Goal: Task Accomplishment & Management: Manage account settings

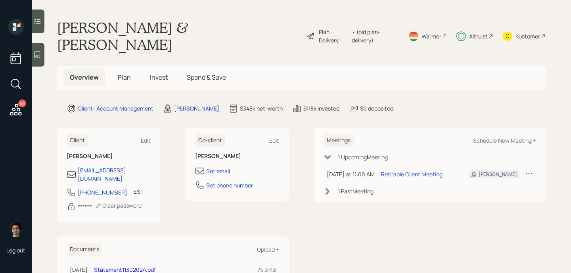
click at [474, 35] on div "Altruist" at bounding box center [475, 36] width 37 height 34
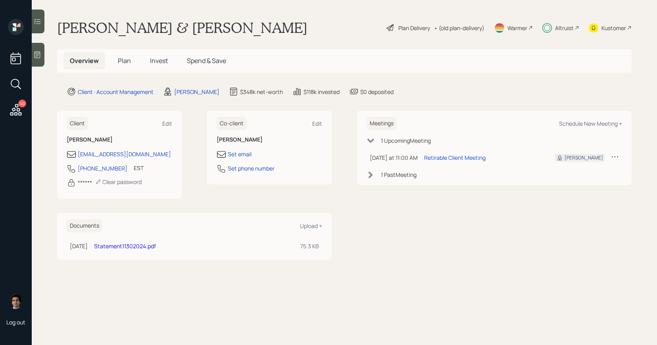
click at [419, 32] on div "Plan Delivery" at bounding box center [408, 28] width 45 height 10
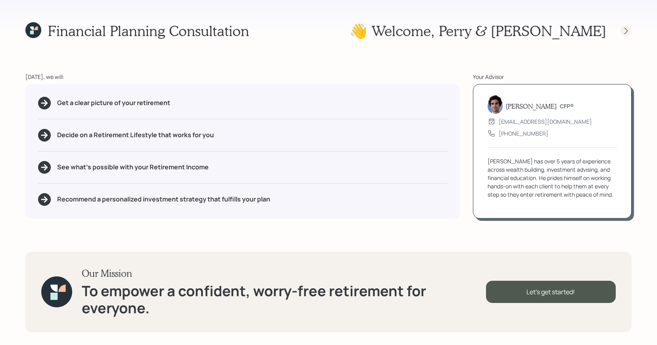
click at [571, 27] on icon at bounding box center [626, 31] width 8 height 8
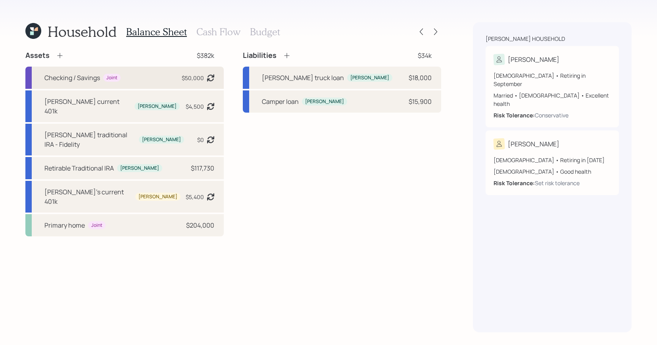
click at [163, 81] on div "Checking / Savings Joint $50,000 Asset balance last updated on [DATE]." at bounding box center [124, 78] width 198 height 22
select select "emergency_fund"
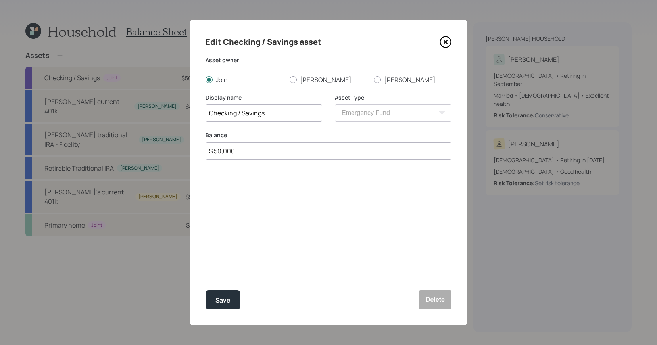
click at [446, 40] on icon at bounding box center [446, 42] width 12 height 12
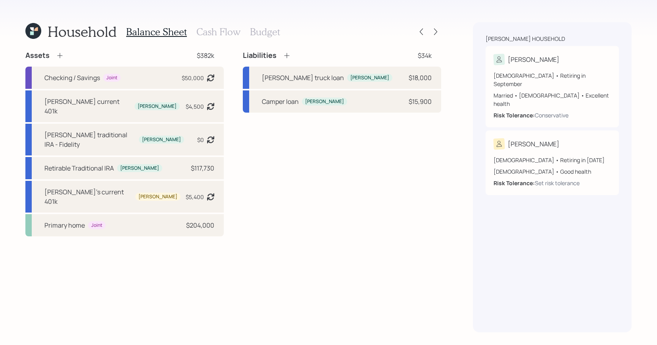
click at [219, 44] on div "Household Balance Sheet Cash Flow Budget Assets $382k Checking / Savings Joint …" at bounding box center [233, 177] width 416 height 310
click at [219, 37] on div "Balance Sheet Cash Flow Budget" at bounding box center [203, 31] width 154 height 19
click at [219, 33] on h3 "Cash Flow" at bounding box center [218, 32] width 44 height 12
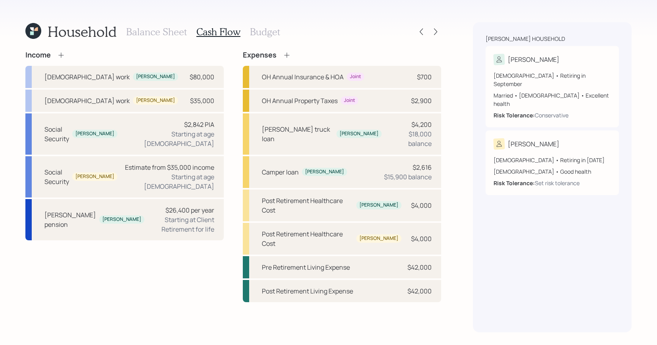
click at [32, 31] on icon at bounding box center [32, 33] width 4 height 4
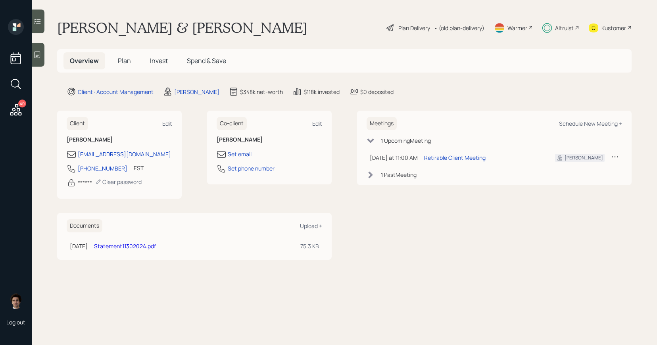
click at [571, 30] on div "Kustomer" at bounding box center [613, 28] width 25 height 8
click at [416, 32] on div "Plan Delivery" at bounding box center [408, 28] width 45 height 10
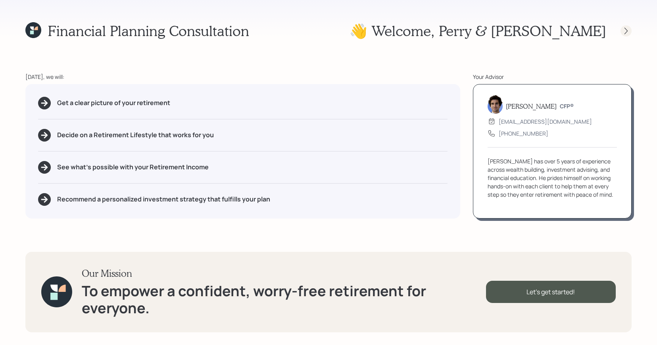
click at [571, 35] on div at bounding box center [625, 30] width 11 height 11
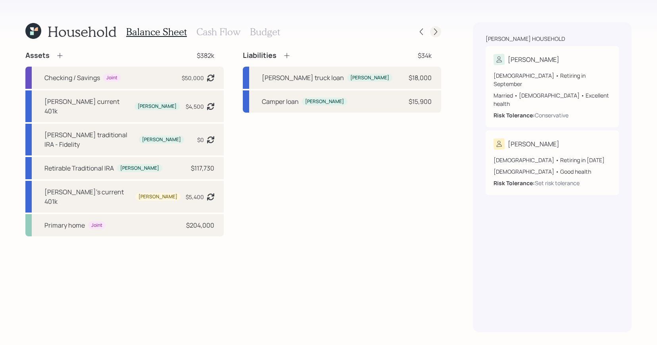
click at [436, 31] on icon at bounding box center [436, 32] width 8 height 8
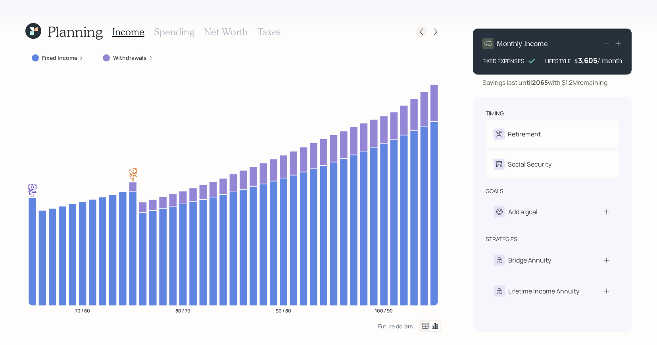
click at [420, 31] on icon at bounding box center [421, 32] width 8 height 8
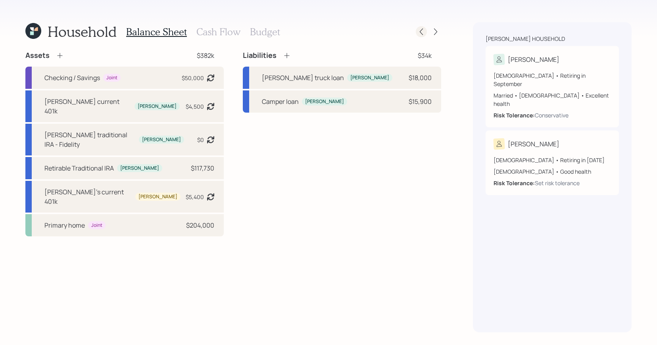
click at [421, 34] on icon at bounding box center [421, 32] width 8 height 8
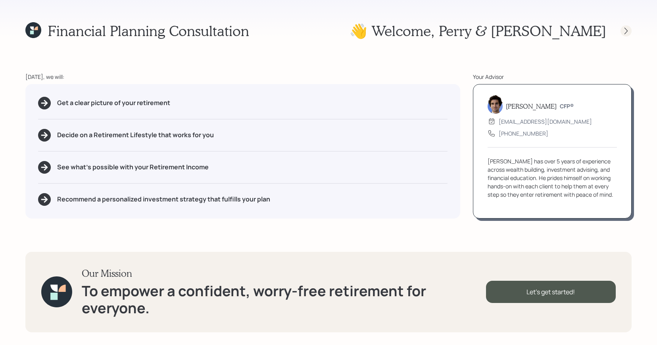
click at [571, 31] on icon at bounding box center [626, 31] width 8 height 8
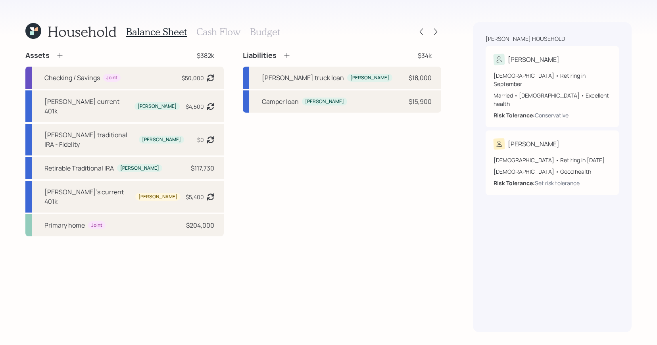
click at [206, 34] on h3 "Cash Flow" at bounding box center [218, 32] width 44 height 12
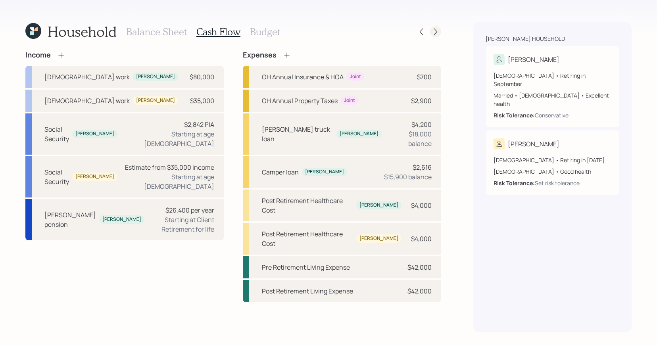
click at [435, 30] on icon at bounding box center [435, 32] width 3 height 7
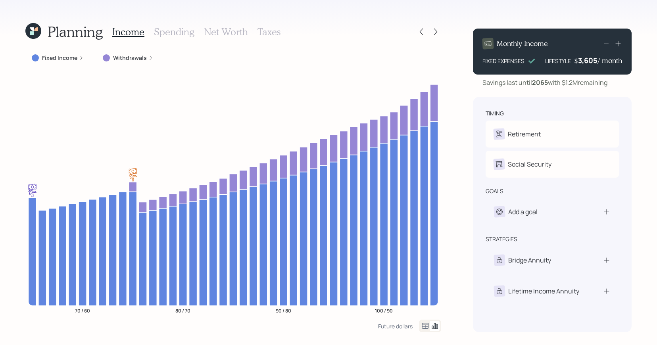
click at [185, 33] on h3 "Spending" at bounding box center [174, 32] width 40 height 12
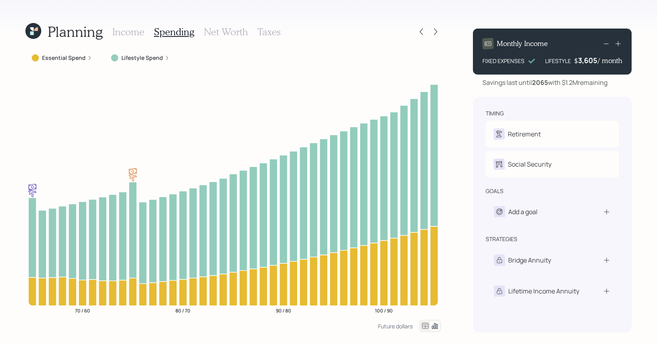
click at [417, 273] on div "Future dollars" at bounding box center [409, 326] width 63 height 13
click at [424, 273] on icon at bounding box center [425, 326] width 10 height 10
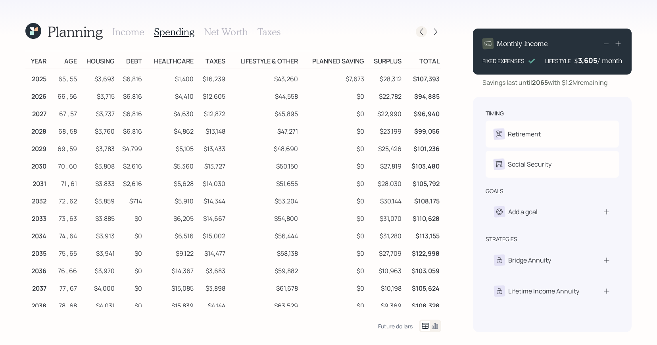
click at [423, 30] on icon at bounding box center [421, 32] width 8 height 8
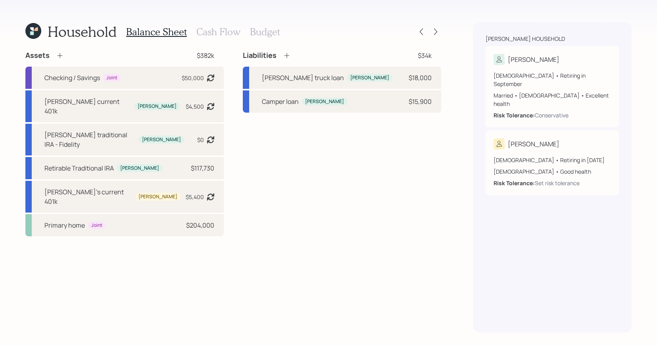
click at [209, 36] on h3 "Cash Flow" at bounding box center [218, 32] width 44 height 12
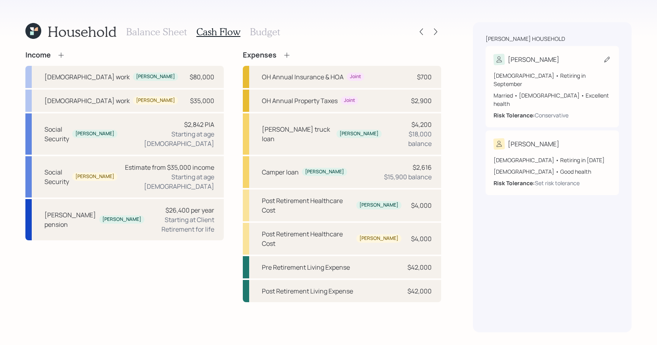
click at [571, 66] on div "[DEMOGRAPHIC_DATA] • Retiring in September Married • [DEMOGRAPHIC_DATA] • Excel…" at bounding box center [551, 92] width 117 height 54
select select "9"
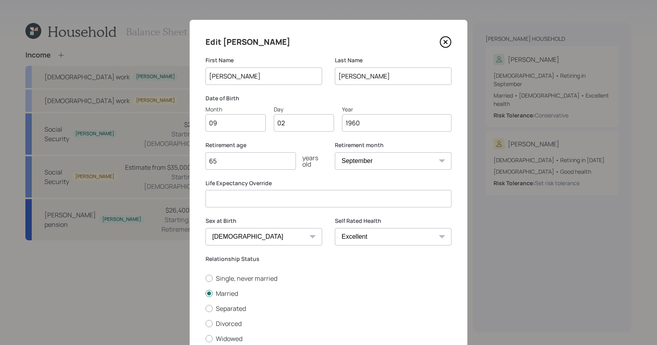
click at [443, 45] on icon at bounding box center [446, 42] width 12 height 12
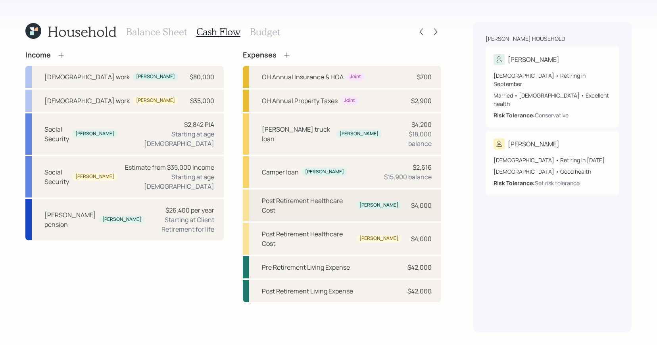
click at [383, 196] on div "Post Retirement Healthcare Cost [PERSON_NAME] $4,000" at bounding box center [342, 206] width 198 height 32
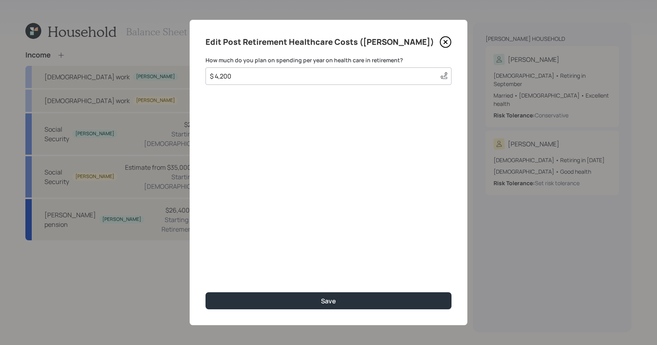
click at [442, 45] on icon at bounding box center [446, 42] width 12 height 12
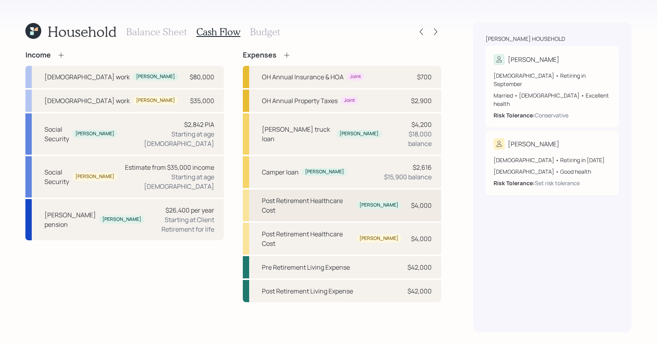
click at [397, 194] on div "Post Retirement Healthcare Cost [PERSON_NAME] $4,000" at bounding box center [342, 206] width 198 height 32
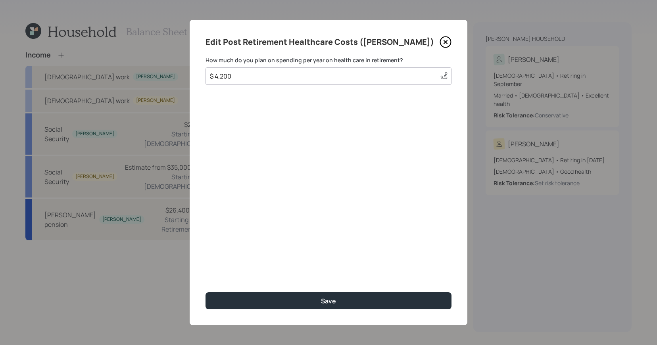
drag, startPoint x: 246, startPoint y: 81, endPoint x: 165, endPoint y: 64, distance: 82.7
click at [165, 64] on div "Edit Post Retirement Healthcare Costs ([PERSON_NAME]) How much do you plan on s…" at bounding box center [328, 172] width 657 height 345
drag, startPoint x: 247, startPoint y: 74, endPoint x: 173, endPoint y: 67, distance: 74.1
click at [173, 67] on div "Edit Post Retirement Healthcare Costs ([PERSON_NAME]) How much do you plan on s…" at bounding box center [328, 172] width 657 height 345
type input "$ 2,800"
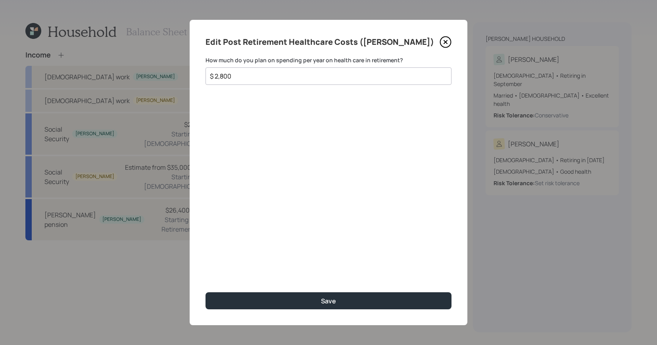
click at [205, 273] on button "Save" at bounding box center [328, 300] width 246 height 17
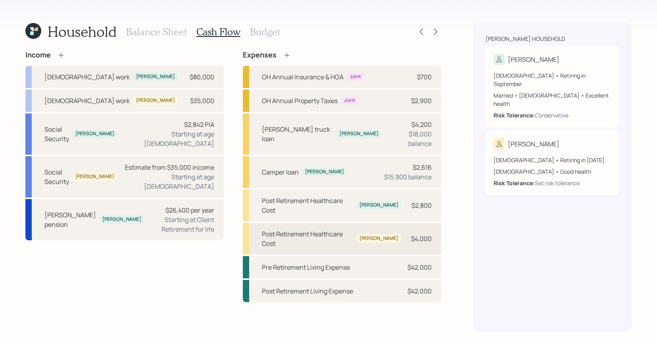
click at [387, 223] on div "Post Retirement Healthcare Cost [PERSON_NAME] $4,000" at bounding box center [342, 239] width 198 height 32
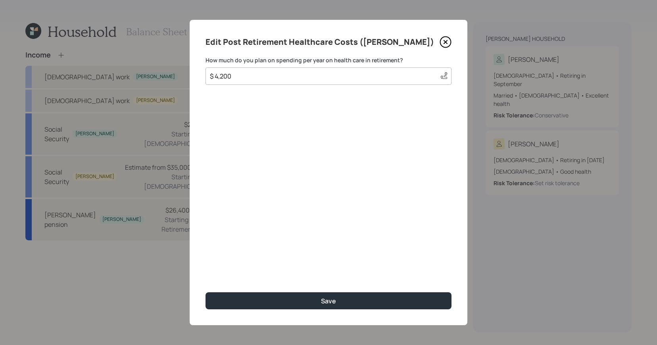
click at [442, 41] on icon at bounding box center [446, 42] width 12 height 12
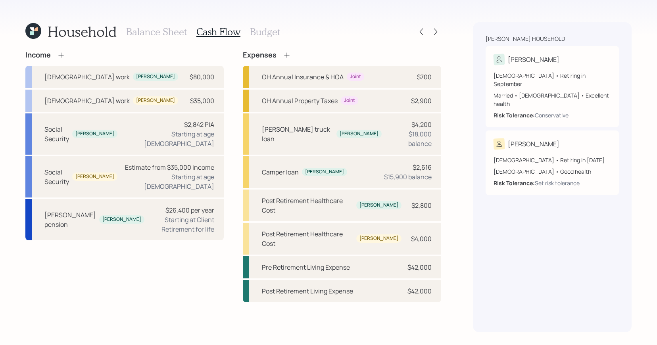
click at [285, 48] on div "Household Balance Sheet Cash Flow Budget Income [DEMOGRAPHIC_DATA] work [PERSON…" at bounding box center [233, 177] width 416 height 310
click at [285, 52] on icon at bounding box center [287, 55] width 8 height 8
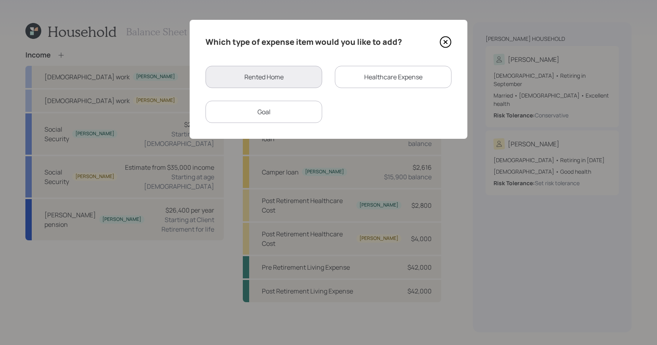
click at [372, 76] on div "Healthcare Expense" at bounding box center [393, 77] width 117 height 22
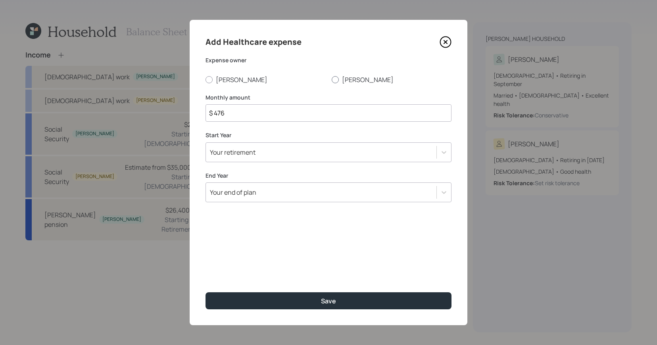
click at [344, 83] on label "[PERSON_NAME]" at bounding box center [392, 79] width 120 height 9
click at [332, 80] on input "[PERSON_NAME]" at bounding box center [331, 79] width 0 height 0
radio input "true"
click at [276, 109] on input "$ 476" at bounding box center [328, 112] width 246 height 17
type input "$ 730"
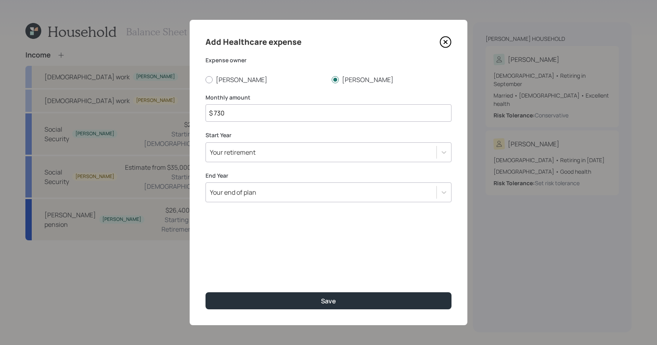
click at [298, 158] on div "Your retirement" at bounding box center [321, 152] width 230 height 13
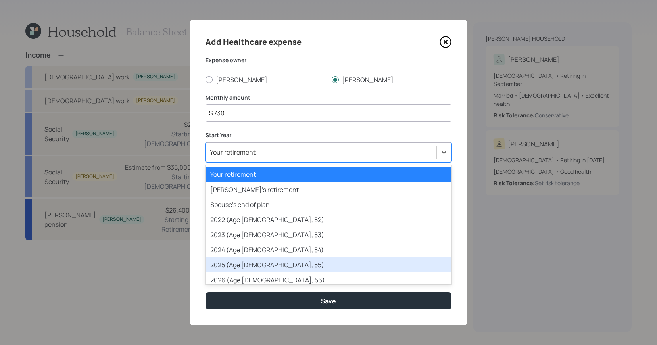
scroll to position [3, 0]
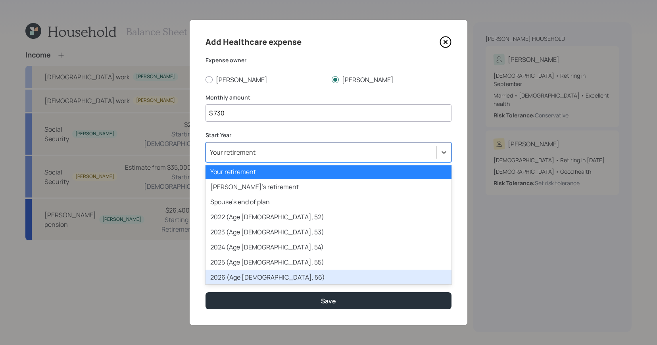
click at [285, 273] on div "2026 (Age [DEMOGRAPHIC_DATA], 56)" at bounding box center [328, 277] width 246 height 15
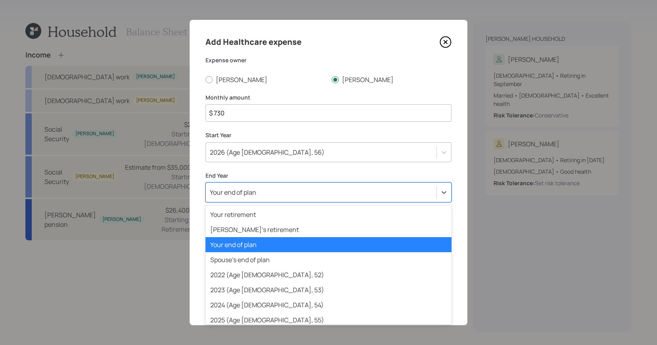
click at [251, 188] on div "Your end of plan" at bounding box center [233, 192] width 46 height 9
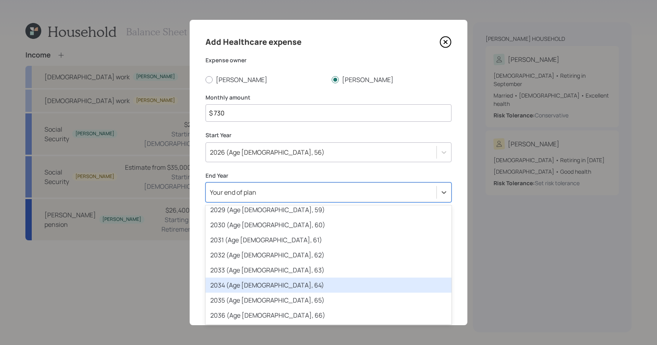
scroll to position [173, 0]
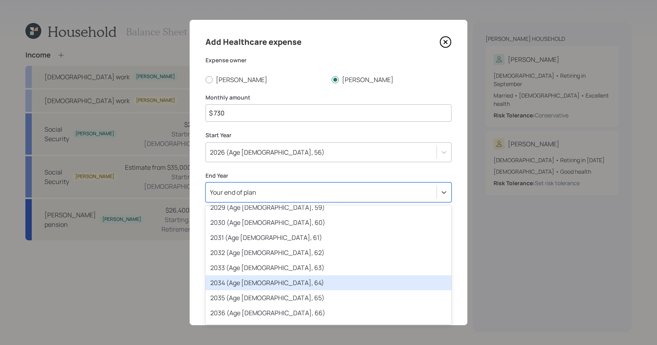
click at [295, 273] on div "2034 (Age [DEMOGRAPHIC_DATA], 64)" at bounding box center [328, 282] width 246 height 15
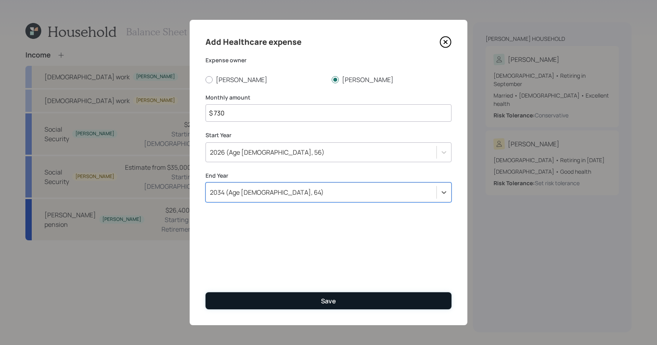
click at [318, 273] on button "Save" at bounding box center [328, 300] width 246 height 17
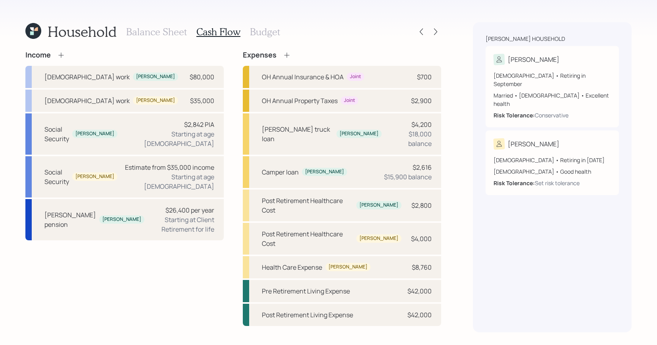
click at [286, 54] on icon at bounding box center [287, 55] width 8 height 8
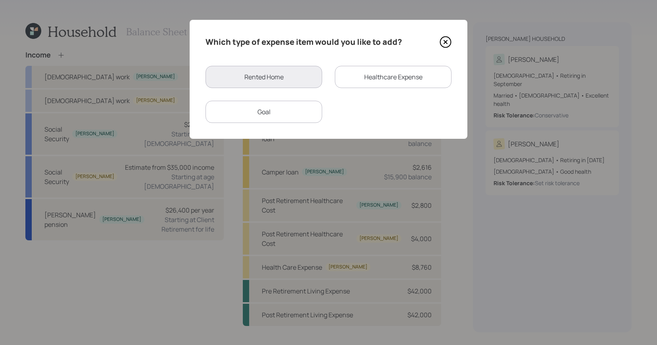
click at [379, 88] on div "Healthcare Expense" at bounding box center [393, 77] width 117 height 22
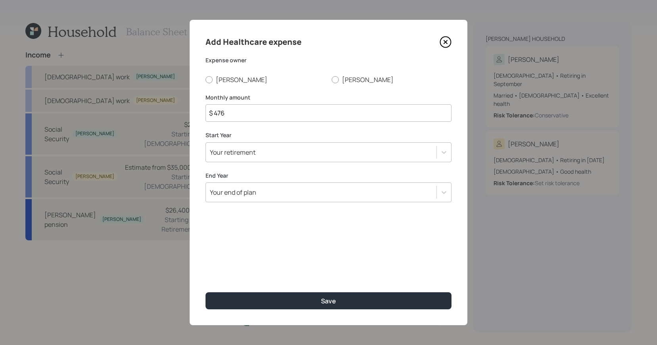
drag, startPoint x: 240, startPoint y: 109, endPoint x: 180, endPoint y: 109, distance: 59.5
click at [180, 109] on div "Add Healthcare expense Expense owner [PERSON_NAME] Monthly amount $ 476 Start Y…" at bounding box center [328, 172] width 657 height 345
click at [450, 45] on icon at bounding box center [446, 42] width 12 height 12
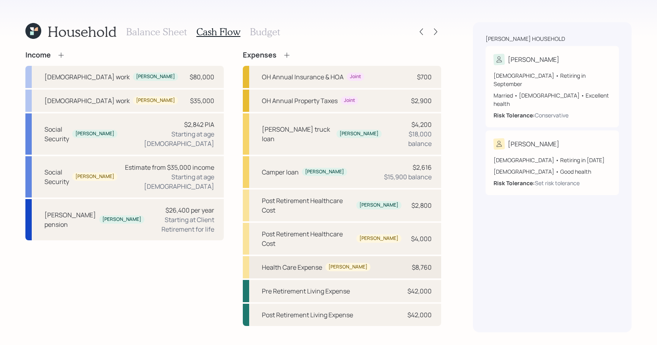
click at [285, 256] on div "Health Care Expense [PERSON_NAME] $8,760" at bounding box center [342, 267] width 198 height 22
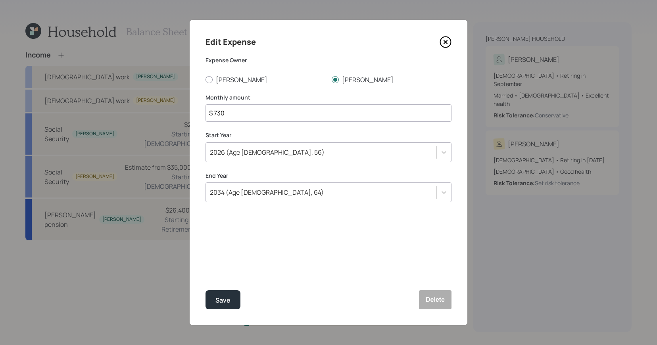
click at [450, 38] on icon at bounding box center [446, 42] width 12 height 12
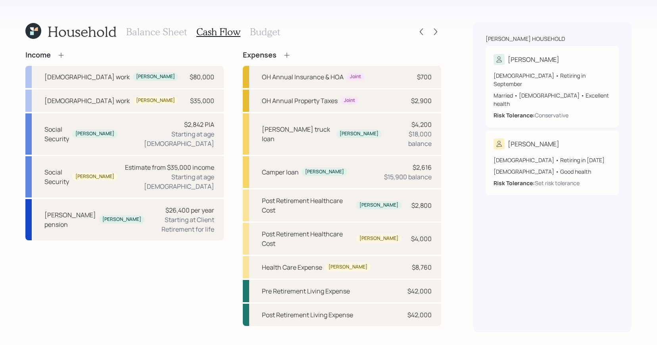
click at [285, 55] on icon at bounding box center [287, 55] width 8 height 8
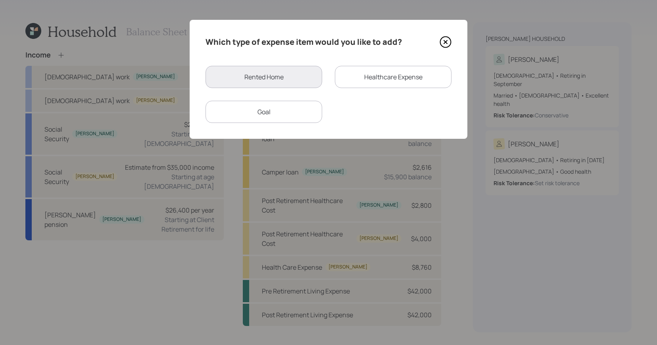
click at [355, 83] on div "Healthcare Expense" at bounding box center [393, 77] width 117 height 22
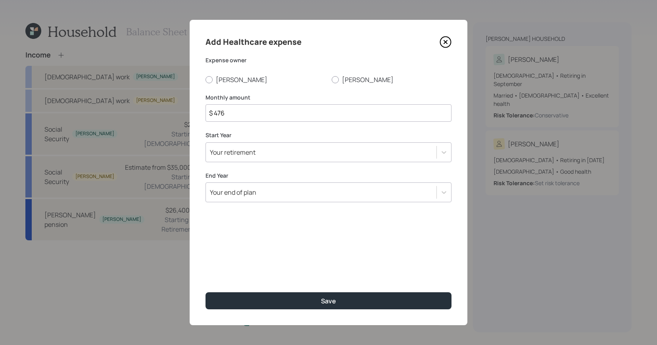
drag, startPoint x: 248, startPoint y: 120, endPoint x: 183, endPoint y: 118, distance: 64.3
click at [183, 118] on div "Add Healthcare expense Expense owner [PERSON_NAME] Monthly amount $ 476 Start Y…" at bounding box center [328, 172] width 657 height 345
click at [447, 44] on icon at bounding box center [446, 42] width 12 height 12
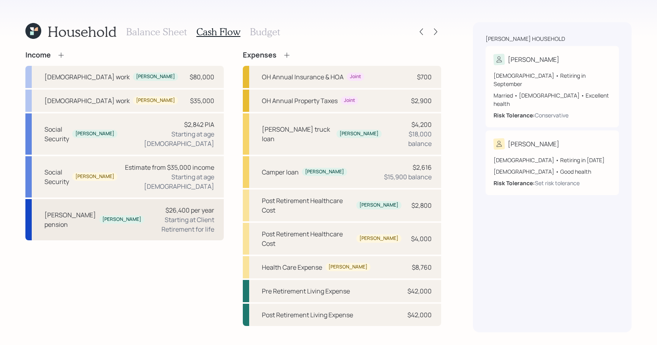
click at [151, 205] on div "$26,400 per year Starting at Client Retirement for life" at bounding box center [182, 219] width 63 height 29
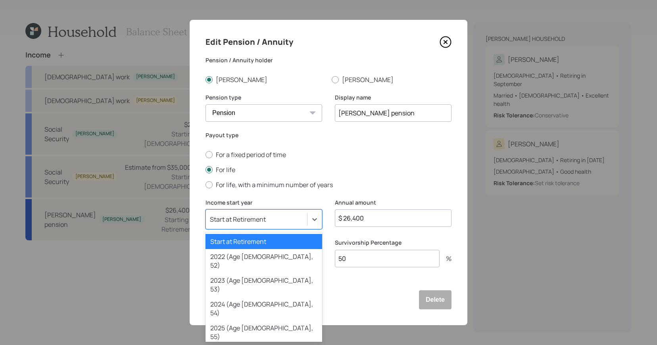
click at [284, 224] on div "Start at Retirement" at bounding box center [256, 219] width 101 height 13
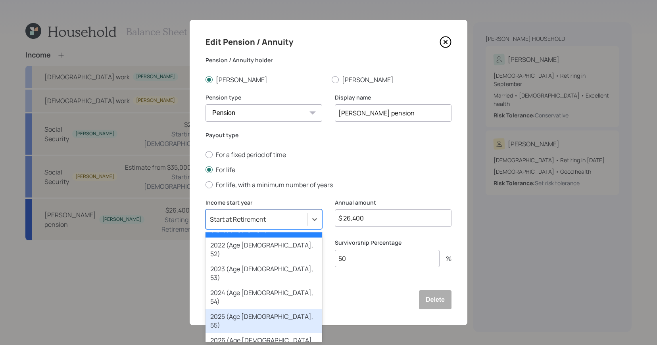
scroll to position [11, 0]
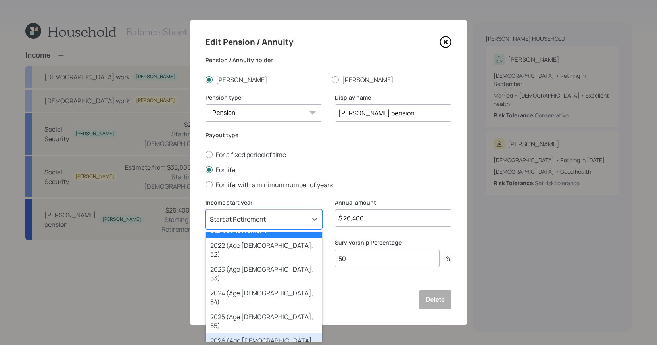
click at [270, 273] on div "2026 (Age [DEMOGRAPHIC_DATA], 56)" at bounding box center [263, 345] width 117 height 24
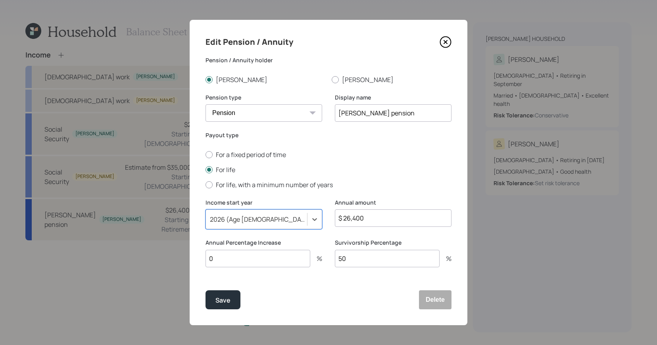
click at [417, 115] on input "[PERSON_NAME] pension" at bounding box center [393, 112] width 117 height 17
type input "[PERSON_NAME] pension (starting 2026)"
click at [205, 273] on button "Save" at bounding box center [222, 299] width 35 height 19
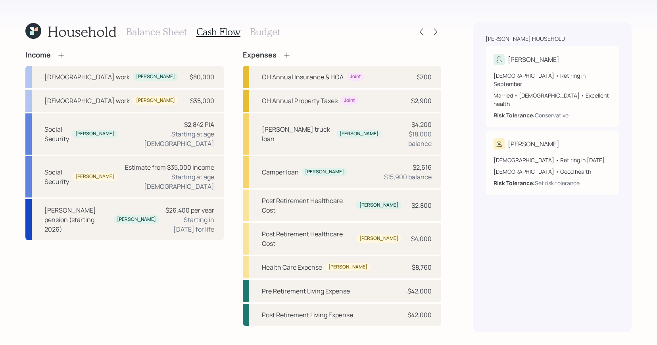
click at [62, 55] on icon at bounding box center [61, 55] width 8 height 8
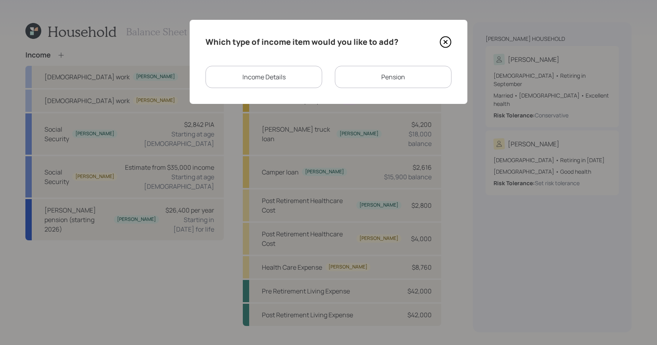
click at [303, 68] on div "Income Details" at bounding box center [263, 77] width 117 height 22
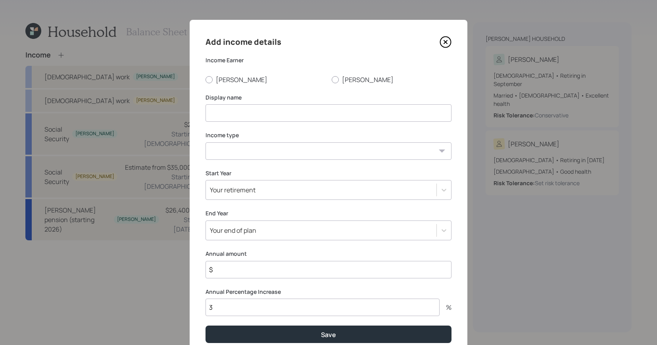
click at [271, 109] on input at bounding box center [328, 112] width 246 height 17
type input "Lump sum pension for [DATE] through [DATE]"
click at [214, 80] on label "[PERSON_NAME]" at bounding box center [265, 79] width 120 height 9
click at [205, 80] on input "[PERSON_NAME]" at bounding box center [205, 79] width 0 height 0
radio input "true"
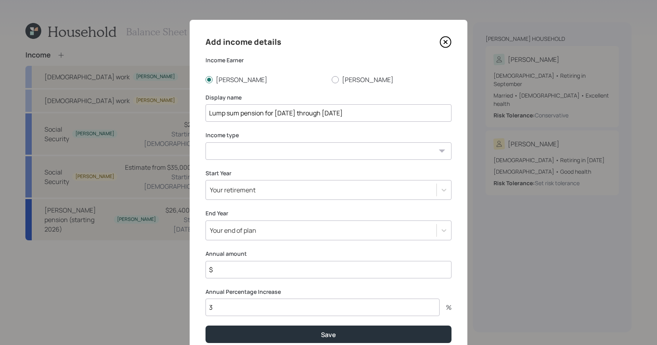
click at [253, 144] on select "[DEMOGRAPHIC_DATA] work [DEMOGRAPHIC_DATA] work Self employment Other" at bounding box center [328, 150] width 246 height 17
select select "other"
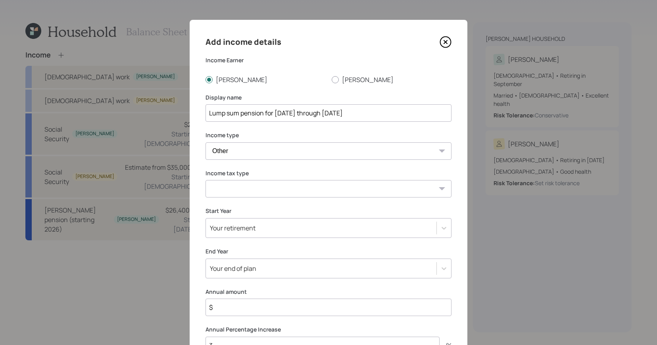
click at [275, 187] on select "Tax-free Earned Self Employment Alimony Royalties Pension / Annuity Interest Di…" at bounding box center [328, 188] width 246 height 17
select select "earned"
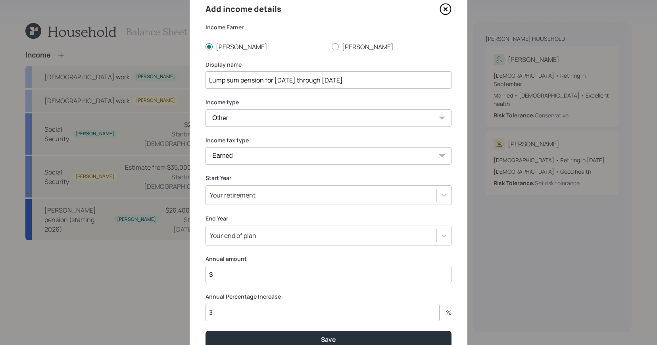
click at [263, 273] on div "Add income details Income Earner [PERSON_NAME] Display name Lump sum pension fo…" at bounding box center [329, 175] width 278 height 377
click at [273, 273] on input "$" at bounding box center [328, 274] width 246 height 17
type input "$ 8,800"
click at [254, 273] on input "3" at bounding box center [322, 312] width 234 height 17
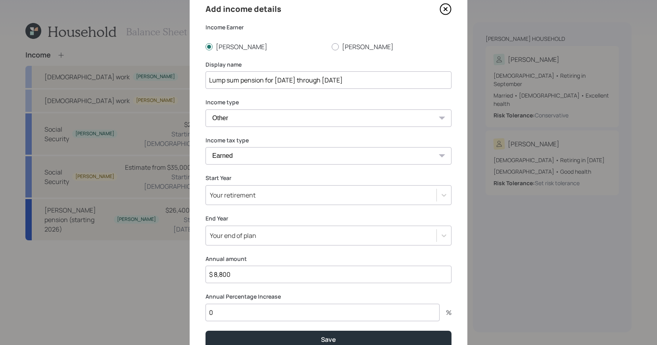
type input "0"
click at [205, 273] on button "Save" at bounding box center [328, 339] width 246 height 17
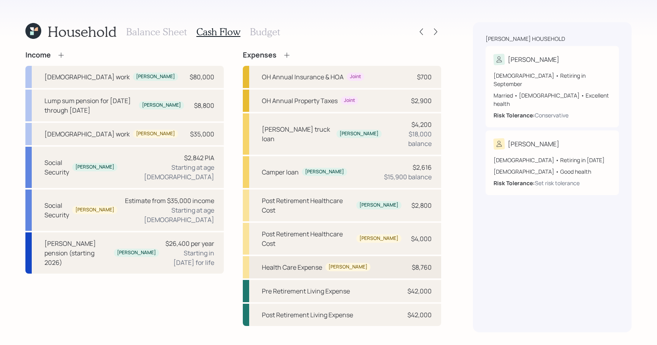
click at [346, 256] on div "Health Care Expense [PERSON_NAME] $8,760" at bounding box center [342, 267] width 198 height 22
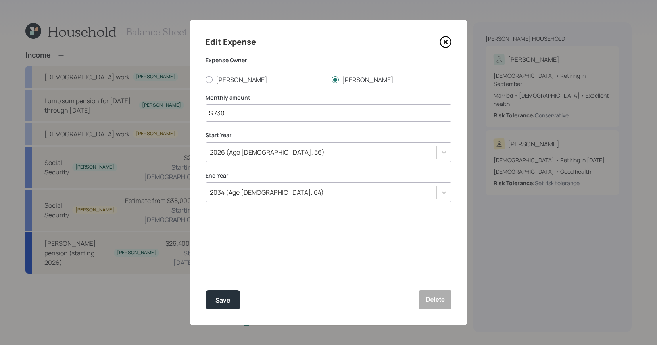
click at [444, 41] on icon at bounding box center [445, 41] width 3 height 3
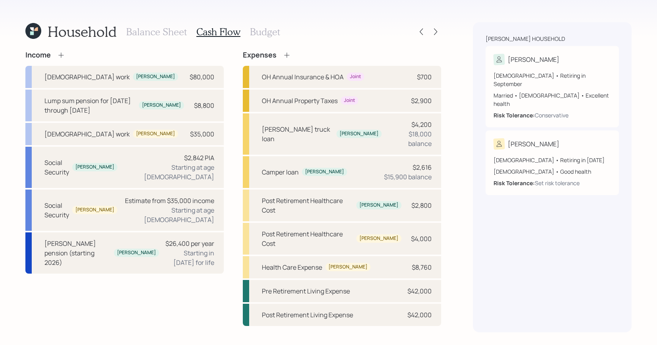
click at [289, 56] on icon at bounding box center [287, 55] width 8 height 8
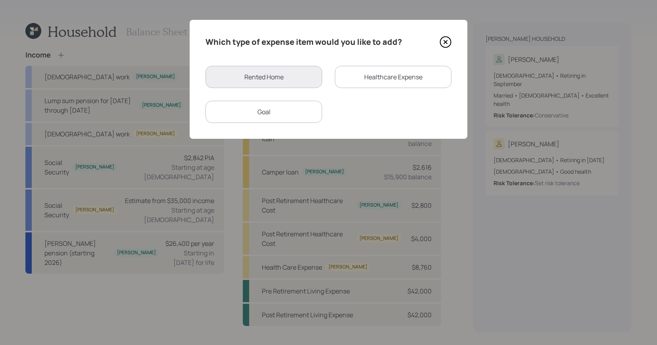
click at [376, 73] on div "Healthcare Expense" at bounding box center [393, 77] width 117 height 22
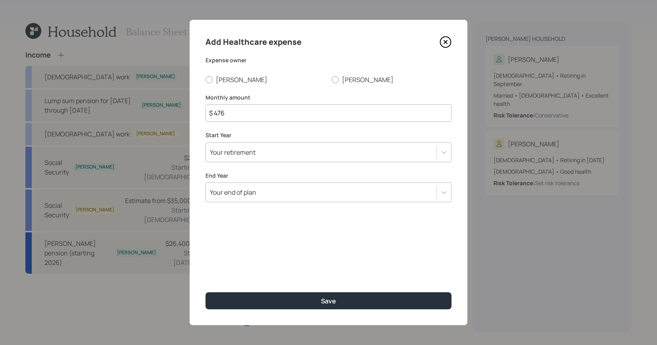
click at [364, 92] on div "Add Healthcare expense Expense owner [PERSON_NAME] Monthly amount $ 476 Start Y…" at bounding box center [329, 172] width 278 height 305
click at [355, 85] on div "Add Healthcare expense Expense owner [PERSON_NAME] Monthly amount $ 476 Start Y…" at bounding box center [329, 172] width 278 height 305
click at [355, 84] on label "[PERSON_NAME]" at bounding box center [392, 79] width 120 height 9
click at [332, 80] on input "[PERSON_NAME]" at bounding box center [331, 79] width 0 height 0
radio input "true"
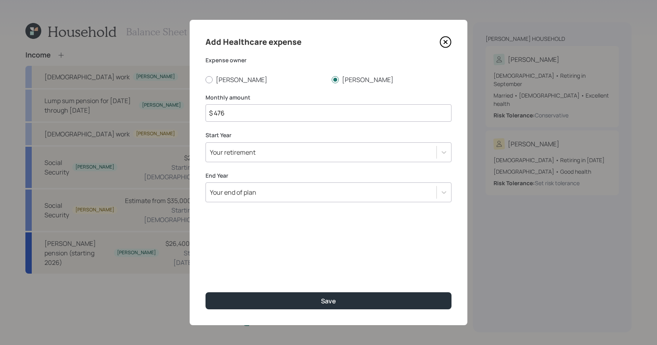
click at [252, 94] on label "Monthly amount" at bounding box center [328, 98] width 246 height 8
click at [250, 122] on div "Add Healthcare expense Expense owner [PERSON_NAME] Monthly amount $ 476 Start Y…" at bounding box center [329, 172] width 278 height 305
click at [250, 117] on input "$ 476" at bounding box center [328, 112] width 246 height 17
type input "$"
click at [444, 42] on icon at bounding box center [446, 42] width 12 height 12
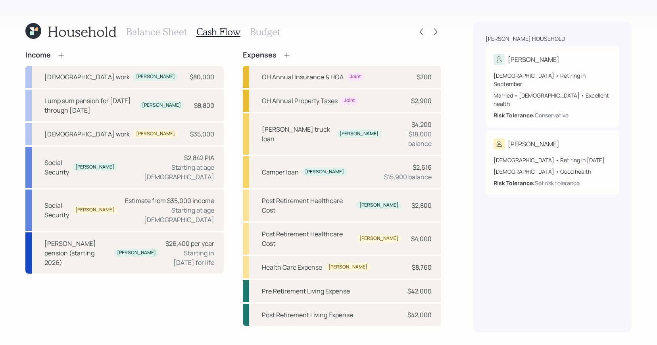
click at [290, 56] on icon at bounding box center [287, 55] width 8 height 8
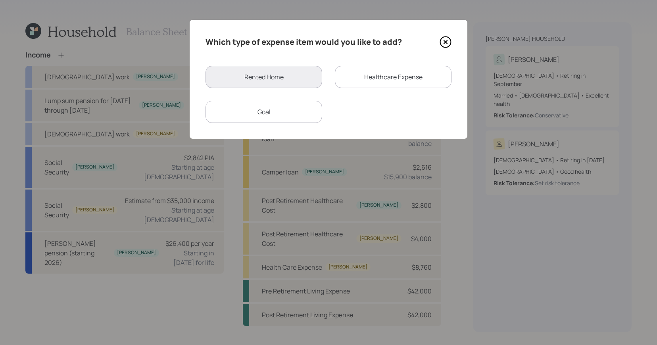
click at [298, 112] on div "Goal" at bounding box center [263, 112] width 117 height 22
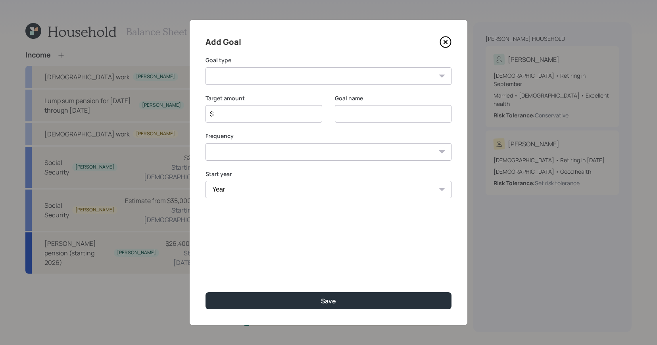
click at [268, 83] on select "Create an emergency fund Donate to charity Purchase a home Make a purchase Supp…" at bounding box center [328, 75] width 246 height 17
select select "other"
click at [268, 77] on select "Create an emergency fund Donate to charity Purchase a home Make a purchase Supp…" at bounding box center [328, 75] width 246 height 17
click at [344, 114] on input "Other" at bounding box center [393, 113] width 117 height 17
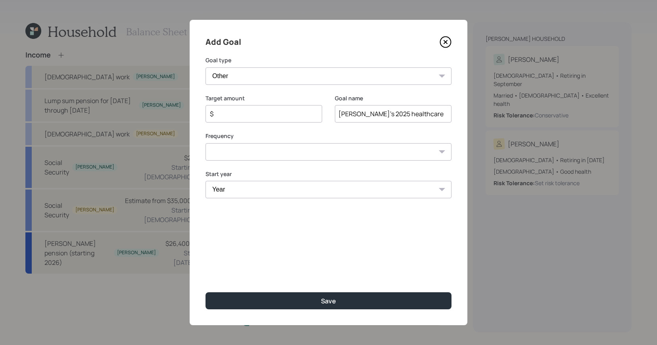
type input "[PERSON_NAME]'s 2025 healthcare"
click at [259, 121] on div "$" at bounding box center [263, 113] width 117 height 17
click at [251, 123] on div "Target amount $" at bounding box center [263, 113] width 117 height 38
click at [251, 121] on div "$" at bounding box center [263, 113] width 117 height 17
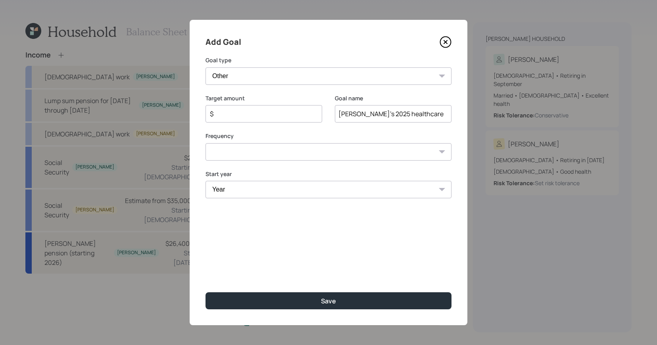
click at [253, 110] on input "$" at bounding box center [260, 114] width 103 height 10
click at [250, 121] on div "$" at bounding box center [263, 113] width 117 height 17
click at [251, 113] on input "$" at bounding box center [260, 114] width 103 height 10
type input "$ 2,920"
click at [269, 154] on select "One time Every 1 year Every 2 years Every 3 years Every 4 years Every 5 years E…" at bounding box center [328, 151] width 246 height 17
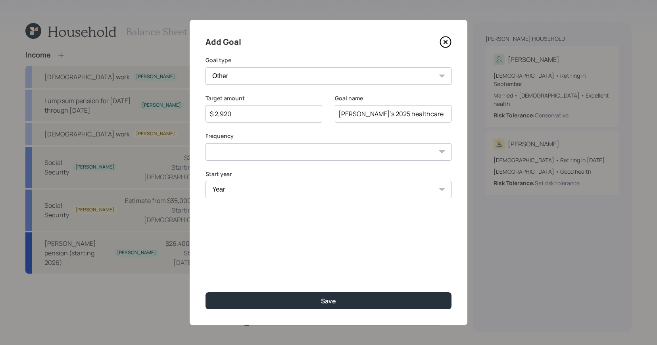
select select "0"
click at [260, 188] on select "Year [DATE] 2026 2027 2028 2029 2030 2031 2032 2033 2034 2035 2036 2037 2038 20…" at bounding box center [328, 189] width 246 height 17
select select "2025"
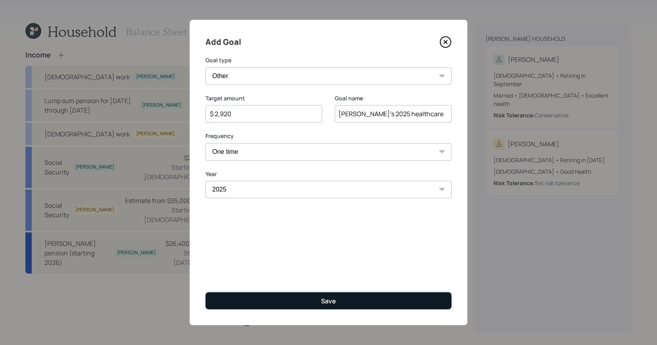
click at [302, 273] on button "Save" at bounding box center [328, 300] width 246 height 17
type input "$"
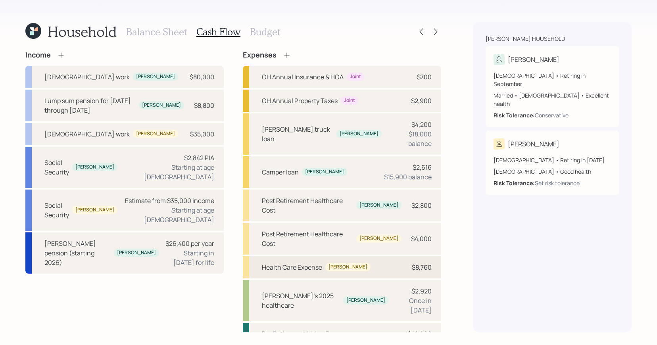
click at [303, 263] on div "Health Care Expense" at bounding box center [292, 268] width 60 height 10
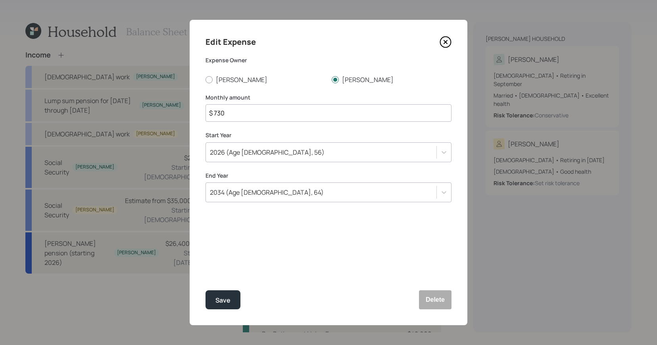
drag, startPoint x: 246, startPoint y: 120, endPoint x: 159, endPoint y: 84, distance: 94.1
click at [159, 84] on div "Edit Expense Expense Owner [PERSON_NAME] Monthly amount $ 730 Start Year [DATE]…" at bounding box center [328, 172] width 657 height 345
type input "$ 630"
click at [205, 273] on button "Save" at bounding box center [222, 299] width 35 height 19
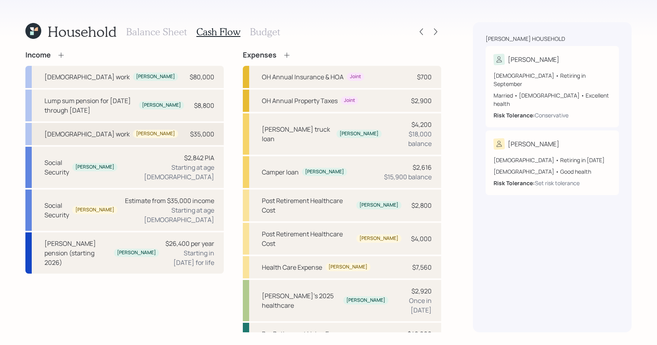
click at [148, 138] on div "[DEMOGRAPHIC_DATA] work [PERSON_NAME] $35,000" at bounding box center [124, 134] width 198 height 22
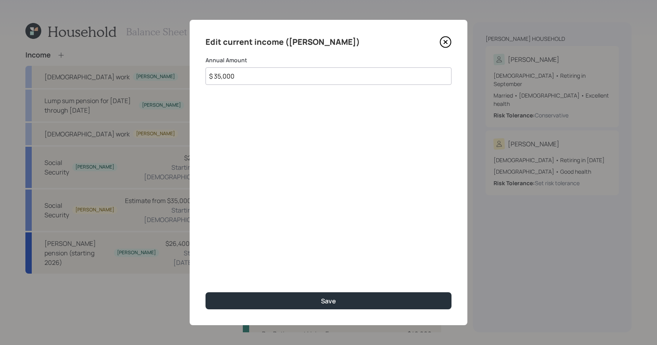
click at [205, 273] on button "Save" at bounding box center [328, 300] width 246 height 17
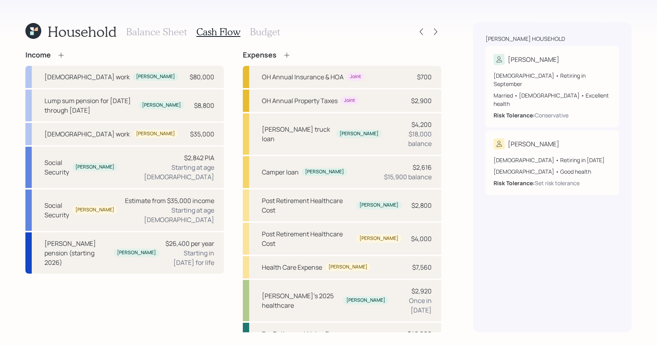
click at [142, 33] on h3 "Balance Sheet" at bounding box center [156, 32] width 61 height 12
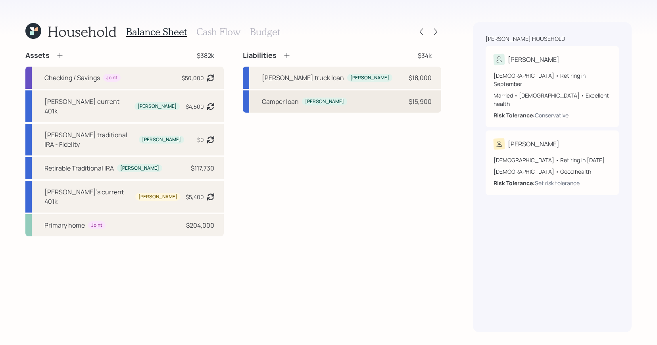
click at [336, 106] on div "Camper loan [PERSON_NAME] $15,900" at bounding box center [342, 101] width 198 height 22
select select "other"
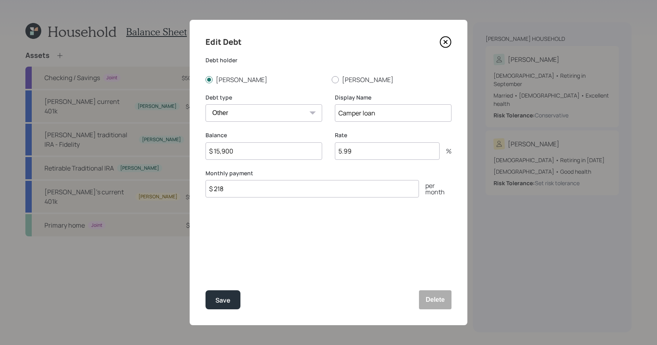
drag, startPoint x: 288, startPoint y: 188, endPoint x: 149, endPoint y: 165, distance: 141.2
click at [149, 165] on div "Edit Debt Debt holder [PERSON_NAME] Debt type Car Credit Card Medical Student O…" at bounding box center [328, 172] width 657 height 345
drag, startPoint x: 261, startPoint y: 155, endPoint x: 168, endPoint y: 134, distance: 95.5
click at [168, 134] on div "Edit Debt Debt holder [PERSON_NAME] Debt type Car Credit Card Medical Student O…" at bounding box center [328, 172] width 657 height 345
click at [235, 184] on input "$ 218" at bounding box center [311, 188] width 213 height 17
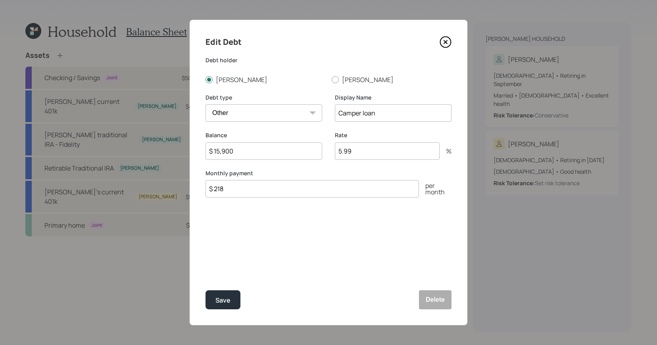
click at [236, 188] on input "$ 218" at bounding box center [311, 188] width 213 height 17
drag, startPoint x: 237, startPoint y: 188, endPoint x: 111, endPoint y: 180, distance: 126.1
click at [111, 180] on div "Edit Debt Debt holder [PERSON_NAME] Debt type Car Credit Card Medical Student O…" at bounding box center [328, 172] width 657 height 345
type input "$ 316"
drag, startPoint x: 281, startPoint y: 144, endPoint x: 218, endPoint y: 132, distance: 64.5
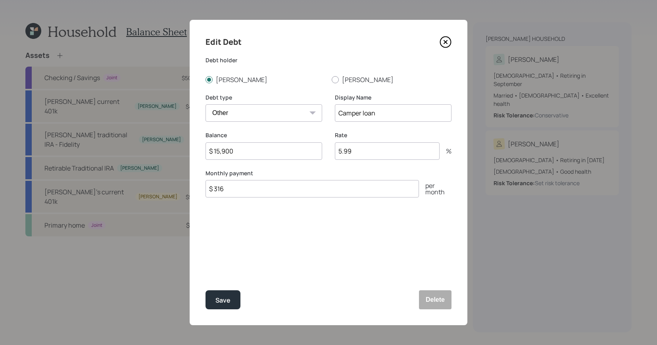
click at [218, 132] on div "Balance $ 15,900" at bounding box center [263, 145] width 117 height 29
click at [321, 155] on input "$ 15,900" at bounding box center [263, 150] width 117 height 17
drag, startPoint x: 278, startPoint y: 143, endPoint x: 54, endPoint y: 77, distance: 234.5
click at [57, 77] on div "Edit Debt Debt holder [PERSON_NAME] Debt type Car Credit Card Medical Student O…" at bounding box center [328, 172] width 657 height 345
click at [259, 147] on input "$ 15,900" at bounding box center [263, 150] width 117 height 17
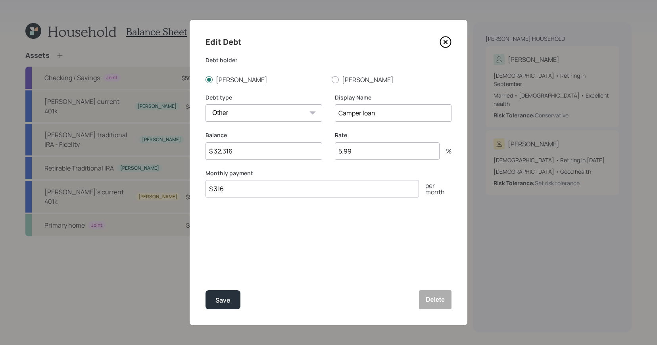
type input "$ 32,316"
click at [395, 150] on input "5.99" at bounding box center [387, 150] width 105 height 17
click at [224, 273] on div "Save" at bounding box center [222, 300] width 15 height 11
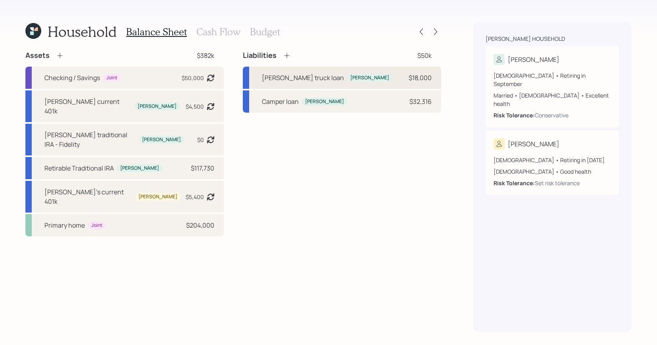
click at [340, 77] on div "[PERSON_NAME] truck loan [PERSON_NAME] $18,000" at bounding box center [342, 78] width 198 height 22
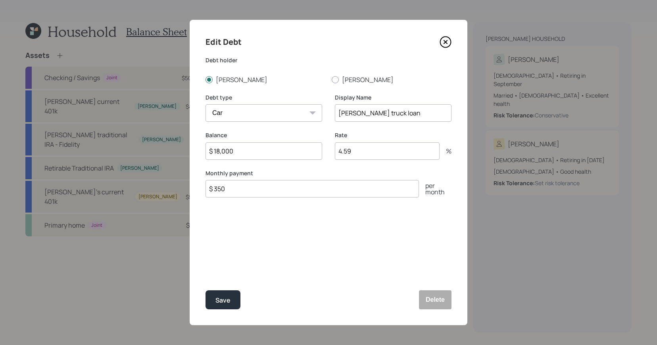
click at [443, 40] on icon at bounding box center [446, 42] width 12 height 12
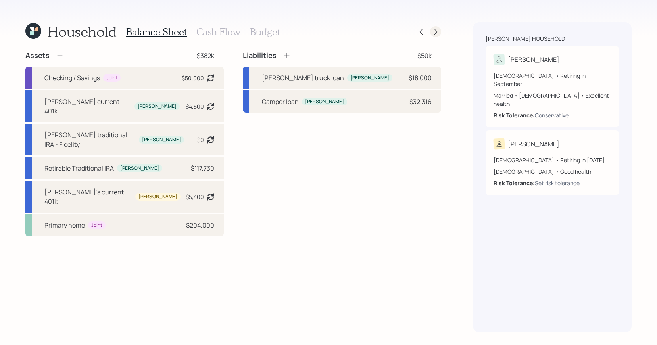
click at [439, 32] on icon at bounding box center [436, 32] width 8 height 8
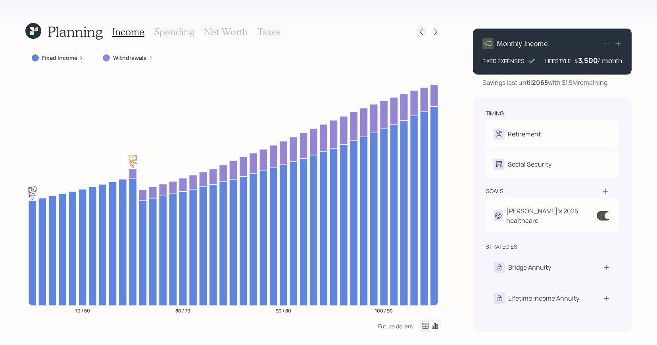
click at [423, 33] on icon at bounding box center [421, 32] width 8 height 8
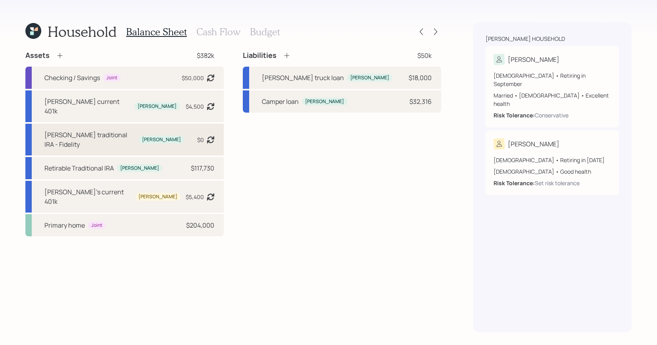
click at [127, 130] on div "[PERSON_NAME] traditional IRA - Fidelity" at bounding box center [89, 139] width 91 height 19
select select "ira"
select select "balanced"
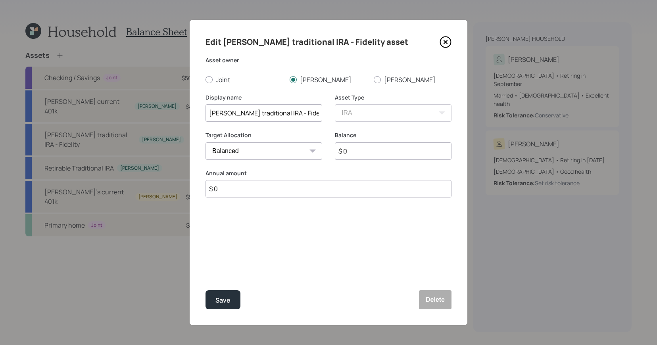
click at [233, 113] on input "[PERSON_NAME] traditional IRA - Fidelity" at bounding box center [263, 112] width 117 height 17
type input "Perry's Traditional IRA - Fidelity"
click at [205, 290] on button "Save" at bounding box center [222, 299] width 35 height 19
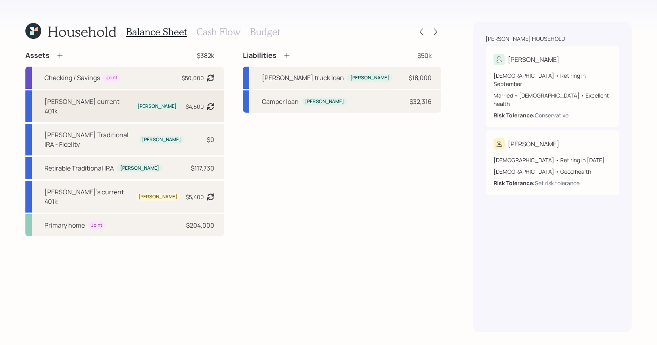
click at [67, 103] on div "[PERSON_NAME] current 401k" at bounding box center [87, 106] width 87 height 19
select select "company_sponsored"
select select "balanced"
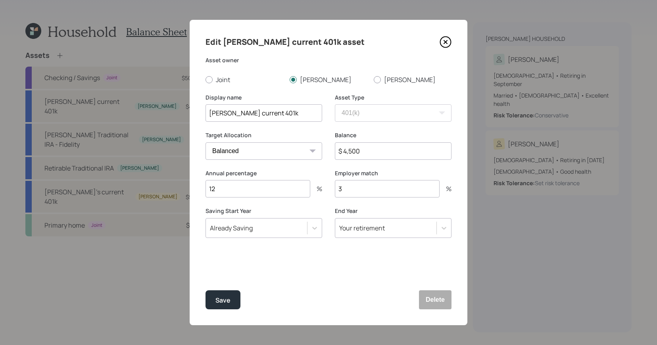
click at [234, 113] on input "[PERSON_NAME] current 401k" at bounding box center [263, 112] width 117 height 17
type input "Perry's Current 401k"
click at [205, 290] on button "Save" at bounding box center [222, 299] width 35 height 19
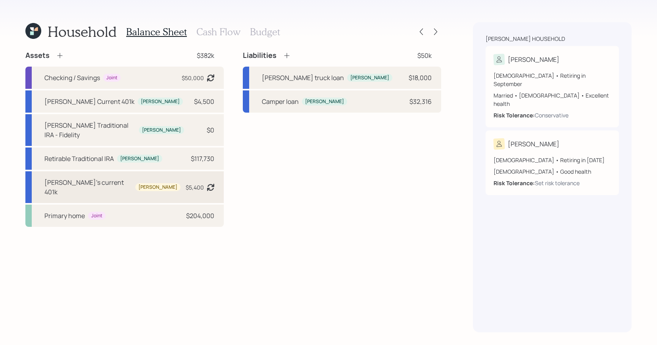
click at [94, 178] on div "[PERSON_NAME]'s current 401k" at bounding box center [88, 187] width 88 height 19
select select "company_sponsored"
select select "balanced"
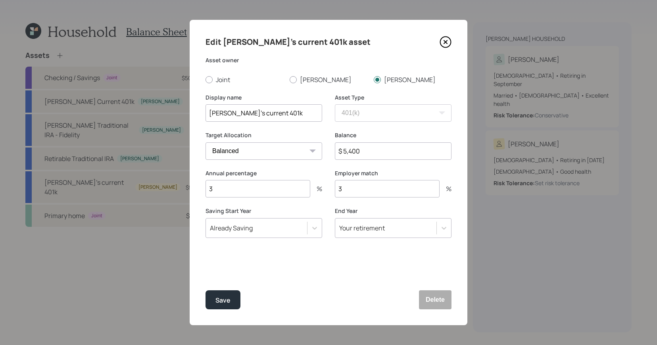
click at [234, 113] on input "[PERSON_NAME]'s current 401k" at bounding box center [263, 112] width 117 height 17
click at [235, 113] on input "[PERSON_NAME]'s current 401k" at bounding box center [263, 112] width 117 height 17
type input "Robin's Current 401k"
click at [205, 290] on button "Save" at bounding box center [222, 299] width 35 height 19
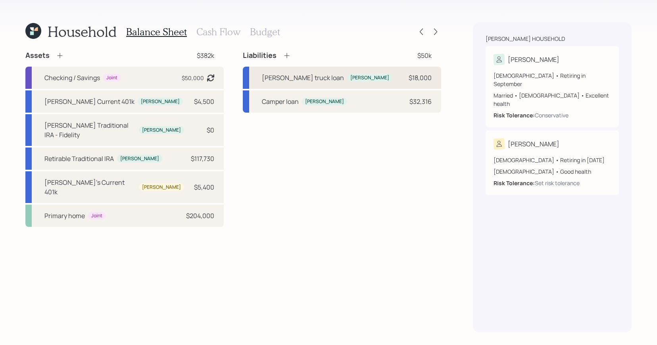
click at [346, 80] on div "[PERSON_NAME] truck loan [PERSON_NAME] $18,000" at bounding box center [342, 78] width 198 height 22
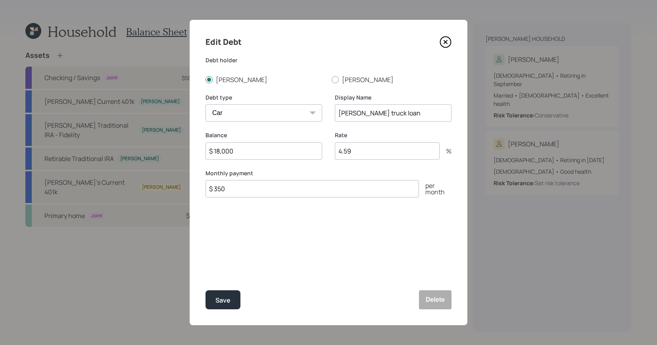
click at [230, 146] on input "$ 18,000" at bounding box center [263, 150] width 117 height 17
drag, startPoint x: 232, startPoint y: 154, endPoint x: 195, endPoint y: 137, distance: 40.8
click at [195, 137] on div "Edit Debt Debt holder Perry Robin Debt type Car Credit Card Medical Student Oth…" at bounding box center [329, 172] width 278 height 305
type input "$ 15,700"
click at [205, 290] on button "Save" at bounding box center [222, 299] width 35 height 19
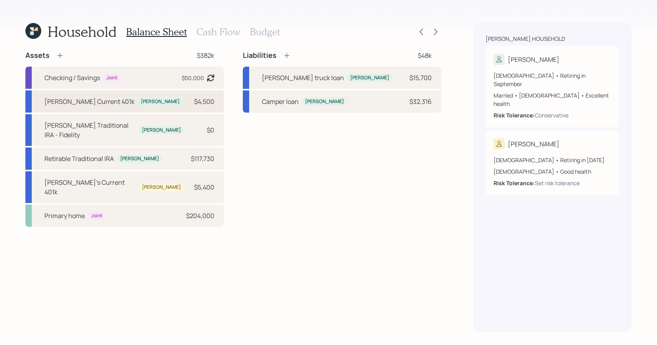
click at [154, 109] on div "Perry's Current 401k Perry $4,500" at bounding box center [124, 101] width 198 height 22
select select "company_sponsored"
select select "balanced"
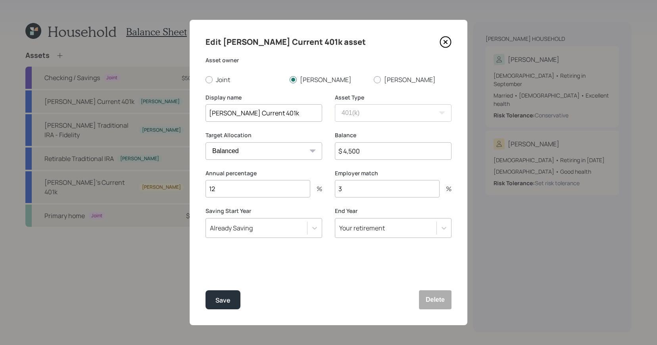
drag, startPoint x: 401, startPoint y: 154, endPoint x: 280, endPoint y: 117, distance: 126.5
click at [0, 0] on form "Asset owner Joint Perry Robin Display name Perry's Current 401k Asset Type SEP …" at bounding box center [0, 0] width 0 height 0
type input "$ 17,000"
click at [205, 290] on button "Save" at bounding box center [222, 299] width 35 height 19
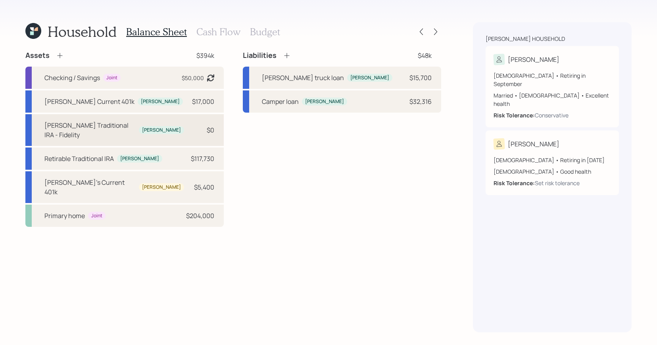
click at [169, 124] on div "Perry's Traditional IRA - Fidelity Perry $0" at bounding box center [124, 130] width 198 height 32
select select "ira"
select select "balanced"
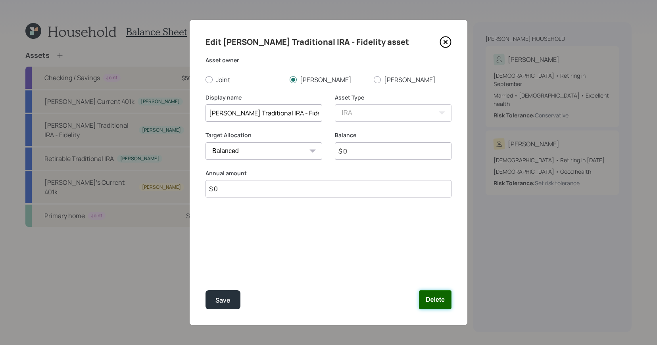
click at [447, 296] on button "Delete" at bounding box center [435, 299] width 33 height 19
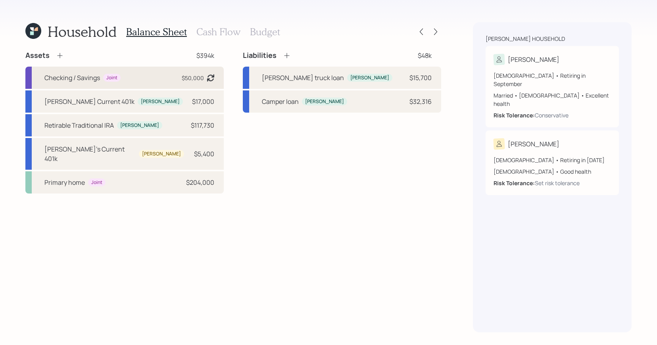
click at [109, 74] on div "Joint" at bounding box center [111, 78] width 17 height 8
select select "emergency_fund"
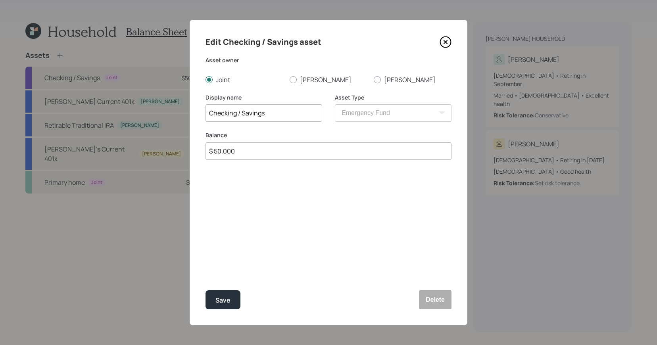
drag, startPoint x: 252, startPoint y: 144, endPoint x: 259, endPoint y: 161, distance: 18.3
click at [259, 161] on div "Balance $ 50,000" at bounding box center [328, 150] width 246 height 38
type input "$ 58,000"
click at [205, 290] on button "Save" at bounding box center [222, 299] width 35 height 19
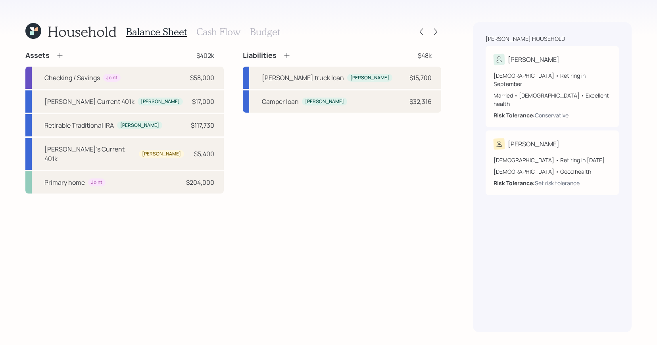
click at [221, 36] on h3 "Cash Flow" at bounding box center [218, 32] width 44 height 12
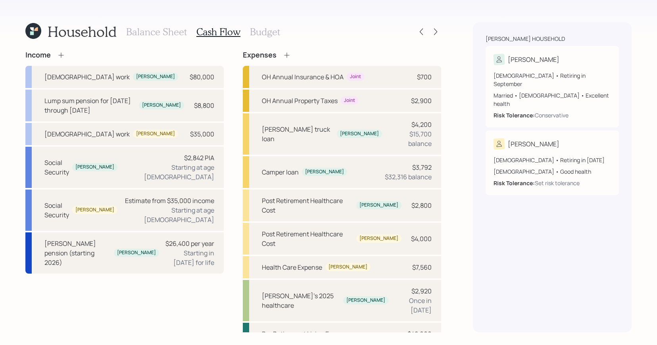
click at [257, 30] on h3 "Budget" at bounding box center [265, 32] width 30 height 12
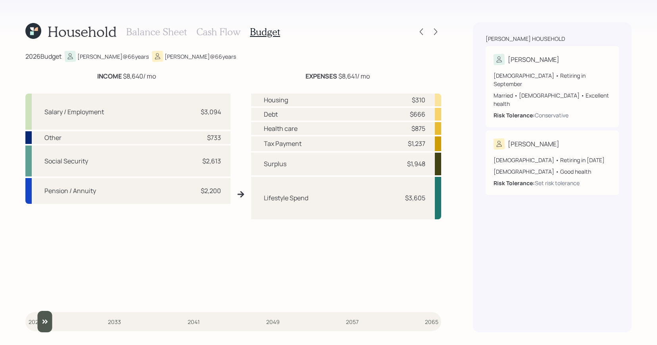
type input "2026"
click at [42, 313] on input "slider" at bounding box center [233, 321] width 416 height 21
drag, startPoint x: 226, startPoint y: 113, endPoint x: 198, endPoint y: 110, distance: 28.7
click at [198, 110] on div "Salary / Employment $3,094" at bounding box center [127, 112] width 205 height 36
drag, startPoint x: 220, startPoint y: 188, endPoint x: 176, endPoint y: 184, distance: 44.2
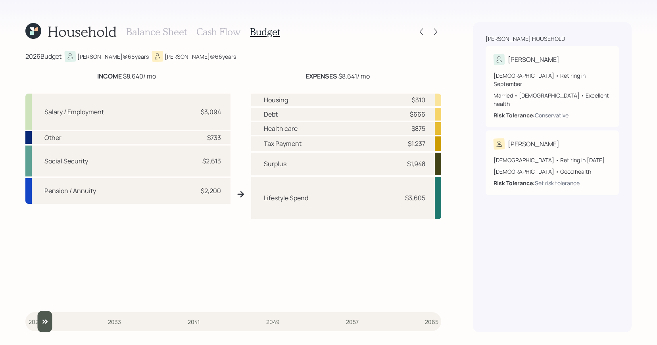
click at [210, 188] on div "$2,200" at bounding box center [211, 191] width 20 height 10
drag, startPoint x: 223, startPoint y: 164, endPoint x: 143, endPoint y: 157, distance: 80.4
click at [143, 157] on div "Social Security $2,613" at bounding box center [127, 161] width 205 height 31
drag, startPoint x: 225, startPoint y: 140, endPoint x: 199, endPoint y: 139, distance: 25.8
click at [199, 139] on div "Other $733" at bounding box center [127, 137] width 205 height 13
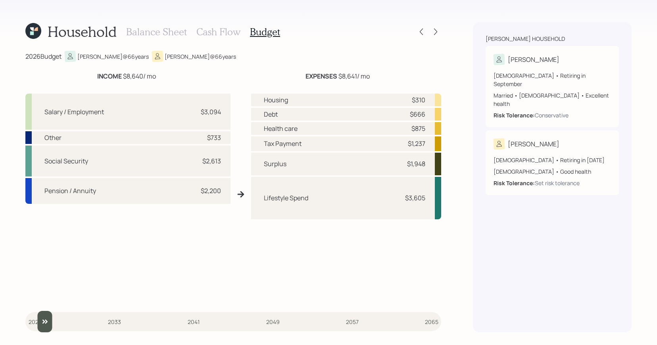
click at [233, 28] on h3 "Cash Flow" at bounding box center [218, 32] width 44 height 12
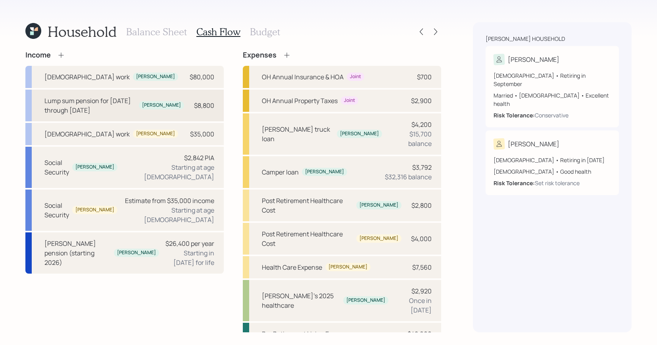
click at [111, 103] on div "Lump sum pension for [DATE] through [DATE]" at bounding box center [89, 105] width 91 height 19
select select "other"
select select "earned"
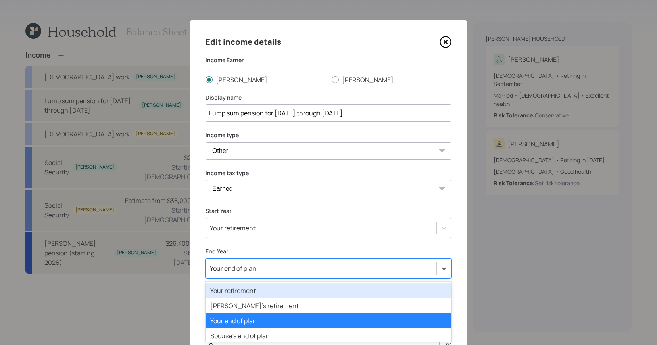
click at [303, 270] on div "option Your retirement focused, 1 of 82. 82 results available. Use Up and Down …" at bounding box center [328, 269] width 246 height 20
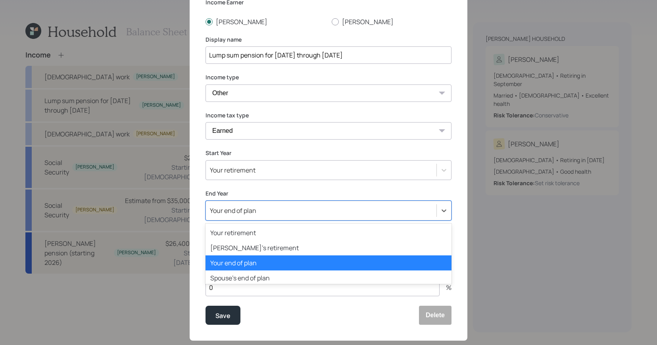
scroll to position [58, 0]
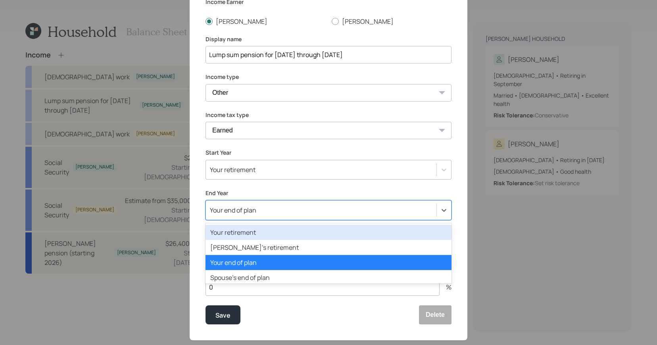
click at [307, 169] on div "Your retirement" at bounding box center [321, 169] width 230 height 13
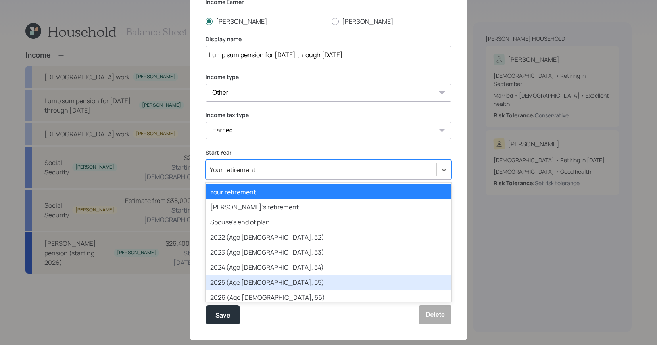
click at [288, 278] on div "2025 (Age [DEMOGRAPHIC_DATA], 55)" at bounding box center [328, 282] width 246 height 15
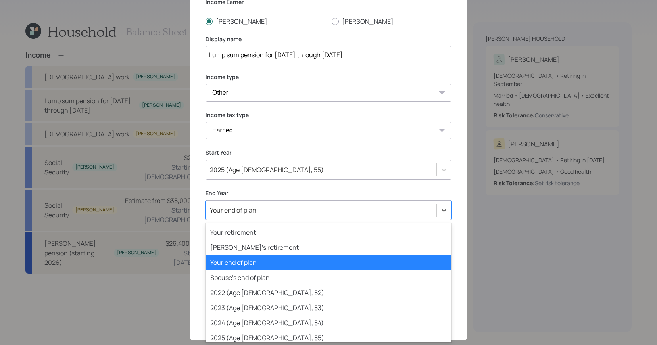
click at [282, 217] on div "Your end of plan" at bounding box center [328, 210] width 246 height 20
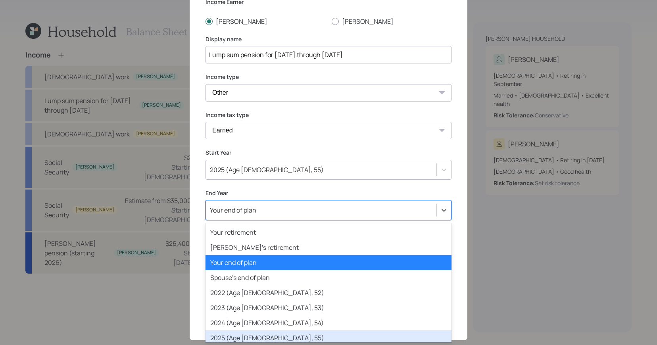
click at [275, 335] on div "2025 (Age [DEMOGRAPHIC_DATA], 55)" at bounding box center [328, 337] width 246 height 15
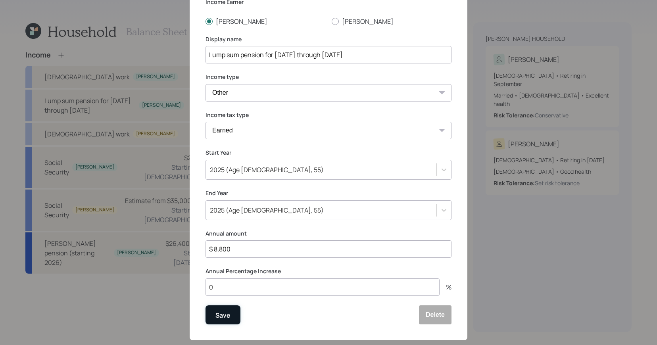
click at [230, 306] on button "Save" at bounding box center [222, 314] width 35 height 19
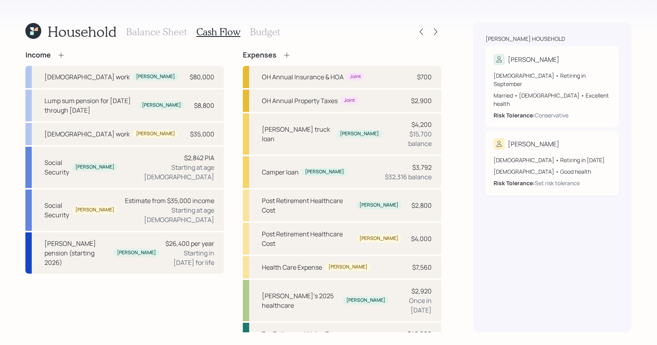
click at [257, 35] on h3 "Budget" at bounding box center [265, 32] width 30 height 12
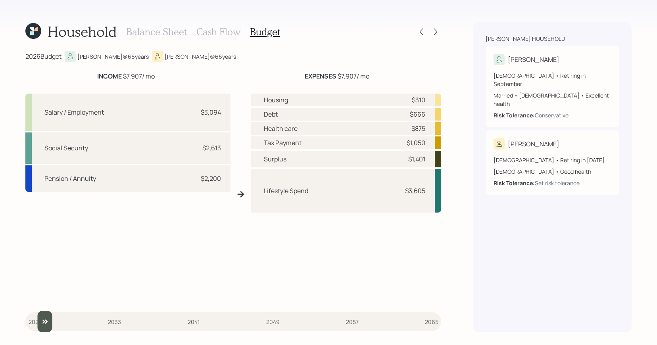
drag, startPoint x: 34, startPoint y: 319, endPoint x: 41, endPoint y: 319, distance: 6.7
click at [41, 319] on input "slider" at bounding box center [233, 321] width 416 height 21
drag, startPoint x: 227, startPoint y: 116, endPoint x: 197, endPoint y: 116, distance: 29.8
click at [197, 116] on div "Salary / Employment $3,094" at bounding box center [127, 112] width 205 height 37
click at [205, 124] on div "Salary / Employment $3,094" at bounding box center [127, 112] width 205 height 37
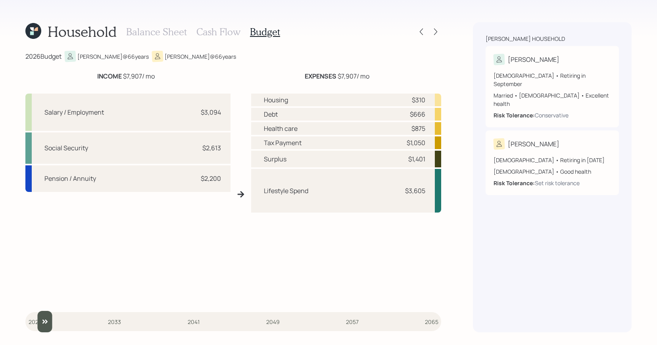
drag, startPoint x: 44, startPoint y: 317, endPoint x: 35, endPoint y: 317, distance: 9.1
click at [35, 317] on input "slider" at bounding box center [233, 321] width 416 height 21
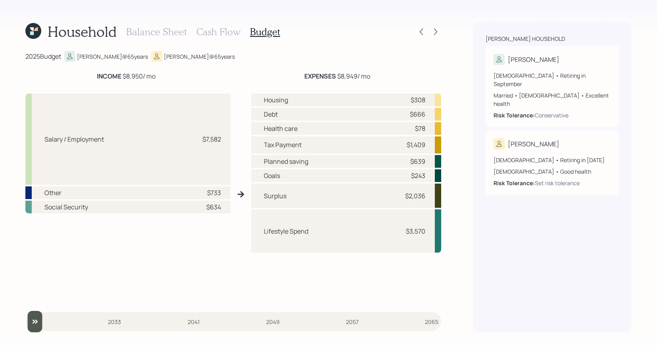
drag, startPoint x: 44, startPoint y: 321, endPoint x: 25, endPoint y: 320, distance: 19.0
type input "2025"
click at [25, 320] on input "slider" at bounding box center [233, 321] width 416 height 21
click at [221, 35] on h3 "Cash Flow" at bounding box center [218, 32] width 44 height 12
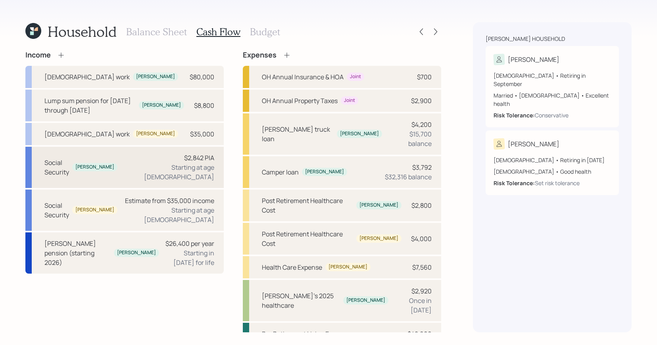
click at [134, 164] on div "Social Security Perry $2,842 PIA Starting at age 65" at bounding box center [124, 167] width 198 height 41
click at [151, 168] on div "Social Security Perry $2,842 PIA Starting at age 65" at bounding box center [124, 167] width 198 height 41
select select "9"
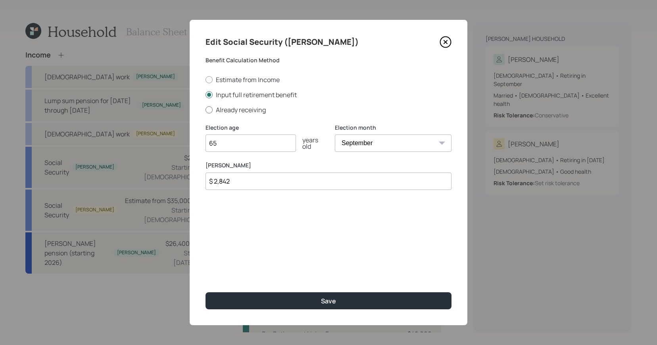
click at [252, 109] on label "Already receiving" at bounding box center [328, 110] width 246 height 9
click at [205, 109] on input "Already receiving" at bounding box center [205, 109] width 0 height 0
radio input "true"
click at [288, 189] on input "$" at bounding box center [328, 181] width 246 height 17
type input "$ 2,471"
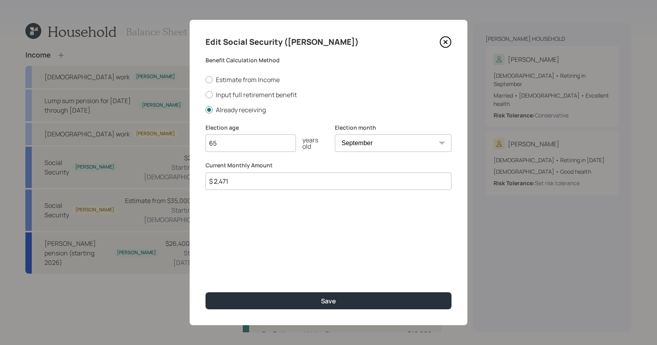
click at [205, 292] on button "Save" at bounding box center [328, 300] width 246 height 17
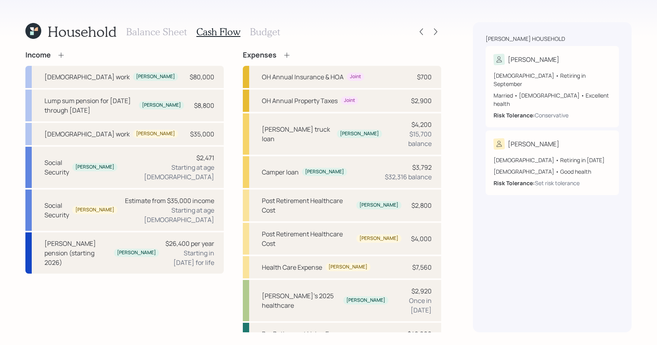
click at [256, 40] on div "Balance Sheet Cash Flow Budget" at bounding box center [203, 31] width 154 height 19
click at [256, 32] on h3 "Budget" at bounding box center [265, 32] width 30 height 12
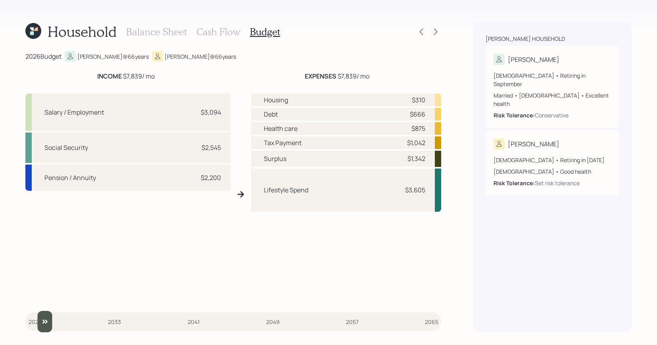
drag, startPoint x: 36, startPoint y: 314, endPoint x: 40, endPoint y: 314, distance: 4.4
type input "2026"
click at [40, 314] on input "slider" at bounding box center [233, 321] width 416 height 21
drag, startPoint x: 424, startPoint y: 116, endPoint x: 399, endPoint y: 116, distance: 25.0
click at [399, 116] on div "Debt $666" at bounding box center [346, 114] width 190 height 13
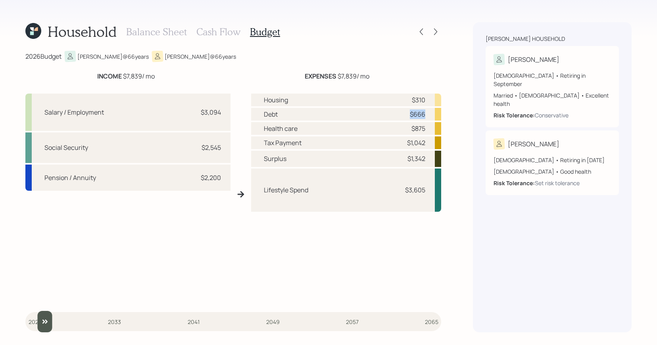
click at [399, 116] on div "Debt $666" at bounding box center [346, 114] width 190 height 13
click at [399, 115] on div "Debt $666" at bounding box center [346, 114] width 190 height 13
click at [430, 133] on div "Health care $875" at bounding box center [346, 128] width 190 height 13
drag, startPoint x: 430, startPoint y: 131, endPoint x: 408, endPoint y: 131, distance: 22.2
click at [408, 131] on div "Health care $875" at bounding box center [346, 128] width 190 height 13
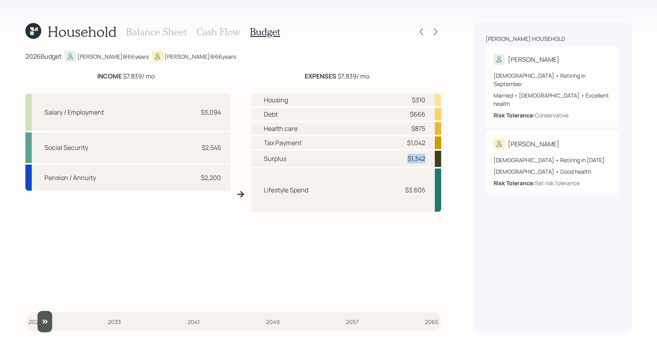
drag, startPoint x: 426, startPoint y: 159, endPoint x: 392, endPoint y: 159, distance: 34.1
click at [392, 159] on div "Surplus $1,342" at bounding box center [346, 159] width 190 height 16
drag, startPoint x: 427, startPoint y: 195, endPoint x: 396, endPoint y: 192, distance: 31.1
click at [396, 192] on div "Lifestyle Spend $3,605" at bounding box center [346, 190] width 190 height 43
click at [345, 225] on div "Housing $310 Debt $666 Health care $875 Tax Payment $1,042 Surplus $1,342 Lifes…" at bounding box center [346, 198] width 190 height 208
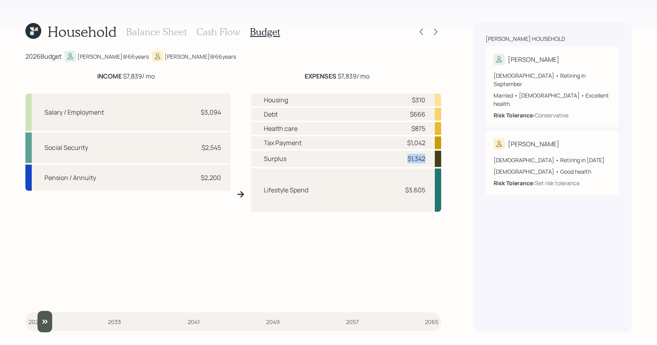
drag, startPoint x: 425, startPoint y: 158, endPoint x: 397, endPoint y: 159, distance: 28.2
click at [397, 159] on div "Surplus $1,342" at bounding box center [346, 159] width 190 height 16
click at [215, 30] on h3 "Cash Flow" at bounding box center [218, 32] width 44 height 12
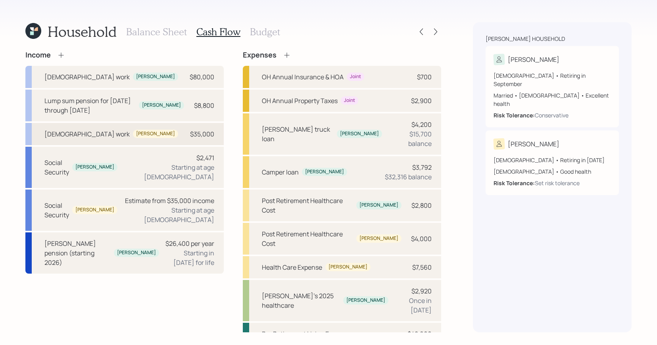
click at [146, 139] on div "[DEMOGRAPHIC_DATA] work [PERSON_NAME] $35,000" at bounding box center [124, 134] width 198 height 22
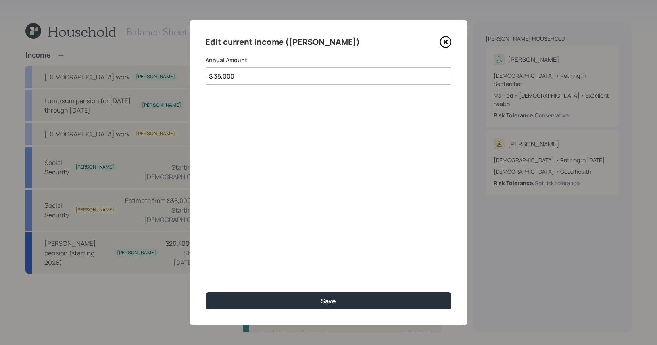
drag, startPoint x: 264, startPoint y: 79, endPoint x: 165, endPoint y: 66, distance: 100.4
click at [165, 66] on div "Edit current income (Robin) Annual Amount $ 35,000 Save" at bounding box center [328, 172] width 657 height 345
type input "$ 0"
click at [205, 292] on button "Save" at bounding box center [328, 300] width 246 height 17
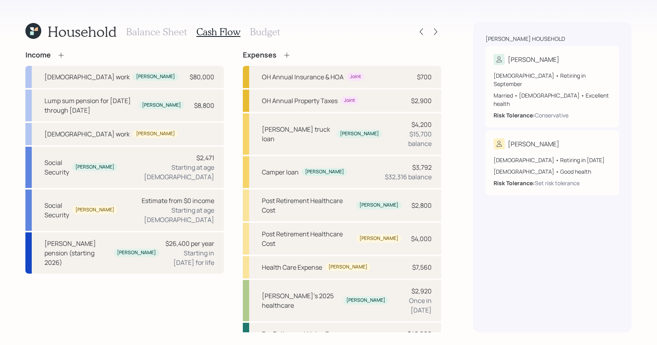
click at [269, 38] on div "Balance Sheet Cash Flow Budget" at bounding box center [203, 31] width 154 height 19
click at [269, 25] on div "Balance Sheet Cash Flow Budget" at bounding box center [203, 31] width 154 height 19
click at [267, 36] on h3 "Budget" at bounding box center [265, 32] width 30 height 12
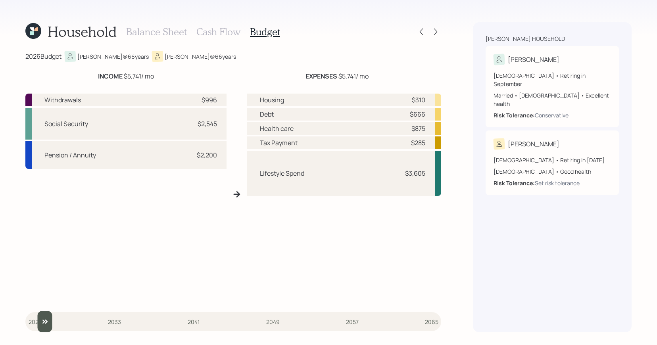
type input "2026"
click at [36, 323] on input "slider" at bounding box center [233, 321] width 416 height 21
drag, startPoint x: 217, startPoint y: 99, endPoint x: 195, endPoint y: 99, distance: 22.2
click at [195, 99] on div "Withdrawals $996" at bounding box center [125, 100] width 201 height 13
click at [434, 29] on icon at bounding box center [436, 32] width 8 height 8
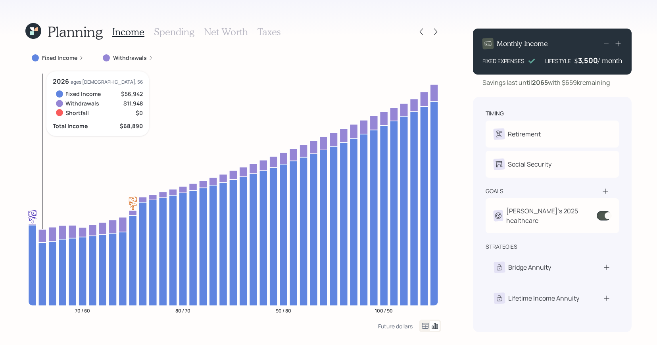
click at [44, 239] on icon at bounding box center [42, 235] width 8 height 13
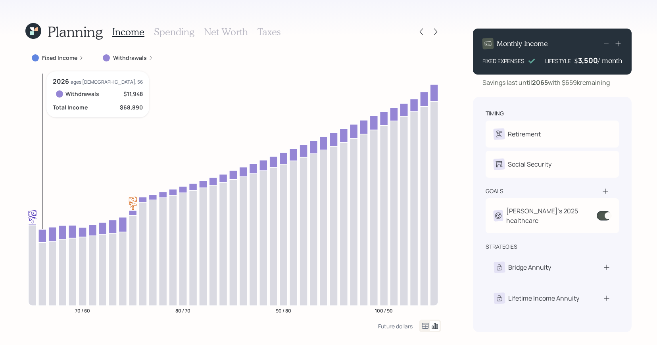
click at [44, 236] on icon at bounding box center [42, 235] width 8 height 13
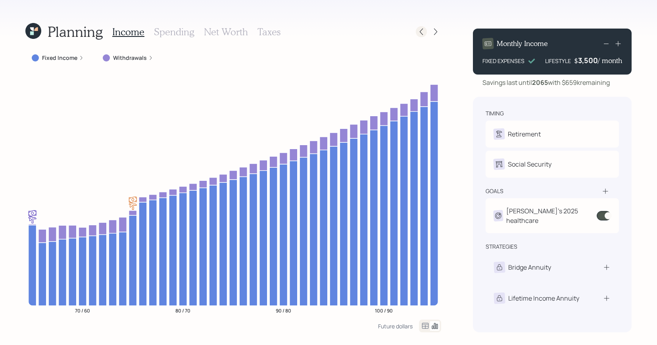
click at [422, 33] on icon at bounding box center [421, 32] width 8 height 8
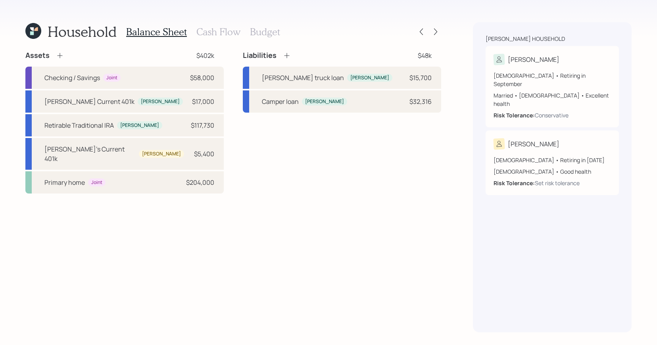
click at [210, 35] on h3 "Cash Flow" at bounding box center [218, 32] width 44 height 12
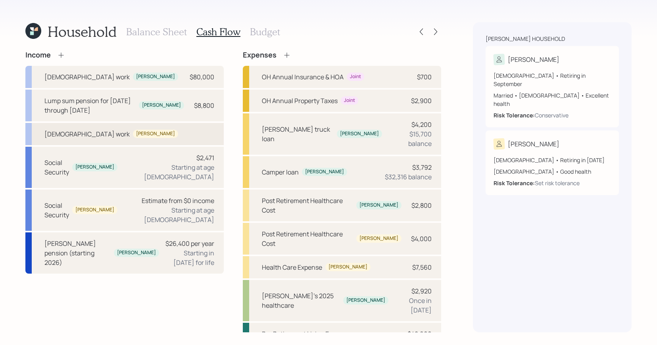
click at [129, 138] on div "Full-time work Robin" at bounding box center [124, 134] width 198 height 22
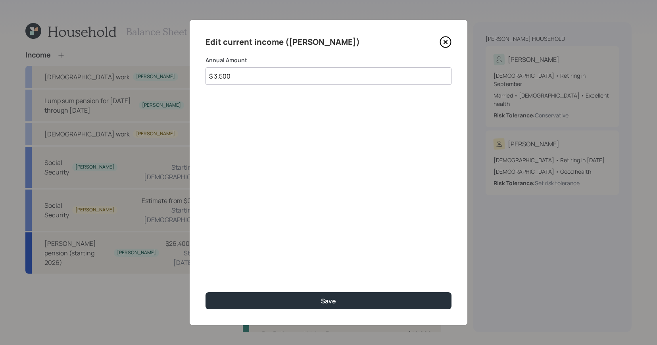
type input "$ 3,500"
click at [205, 292] on button "Save" at bounding box center [328, 300] width 246 height 17
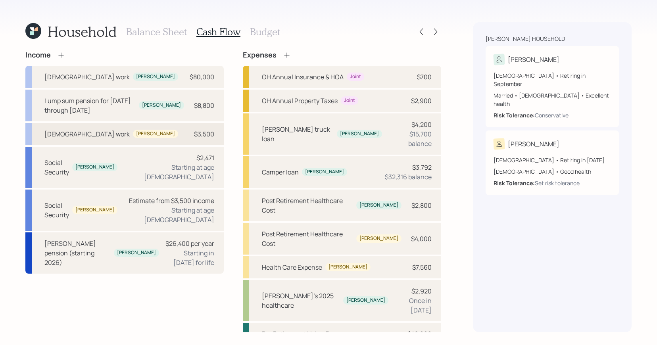
click at [182, 142] on div "Full-time work Robin $3,500" at bounding box center [124, 134] width 198 height 22
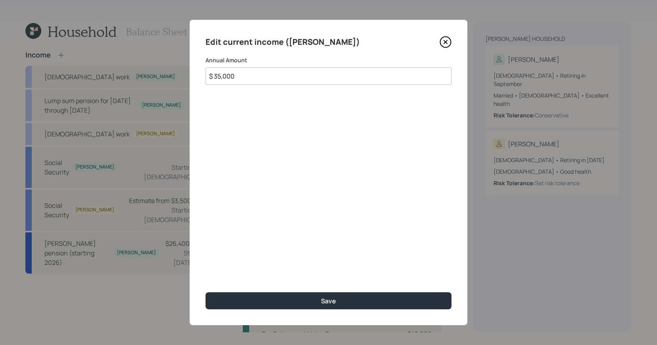
type input "$ 35,000"
click at [205, 292] on button "Save" at bounding box center [328, 300] width 246 height 17
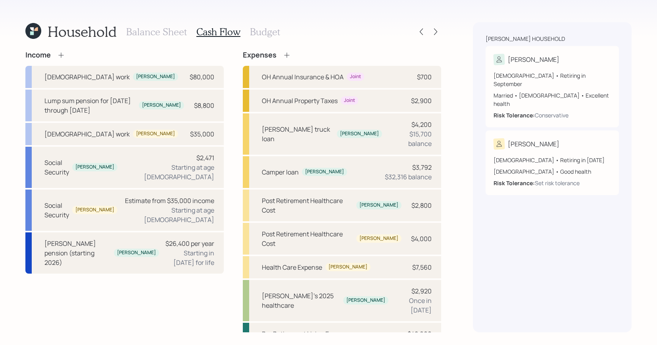
click at [257, 30] on h3 "Budget" at bounding box center [265, 32] width 30 height 12
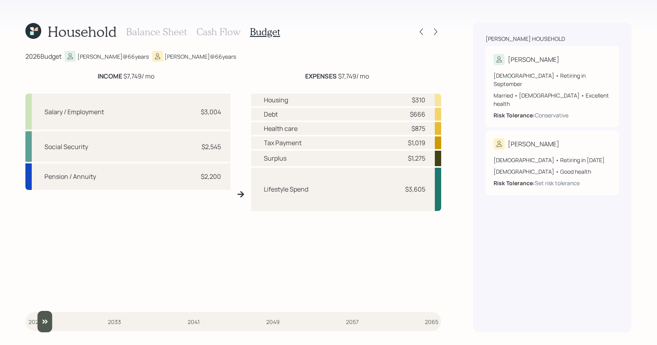
type input "2026"
click at [41, 323] on input "slider" at bounding box center [233, 321] width 416 height 21
click at [36, 42] on div "Household Balance Sheet Cash Flow Budget 2026 Budget Perry @ 66 years Robin @ 6…" at bounding box center [233, 177] width 416 height 310
click at [36, 29] on icon at bounding box center [36, 29] width 4 height 4
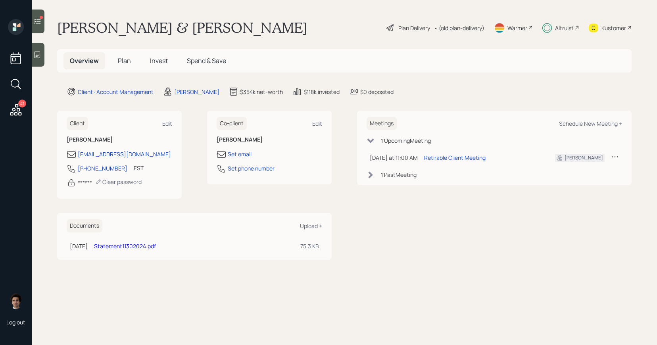
click at [12, 115] on icon at bounding box center [16, 110] width 14 height 14
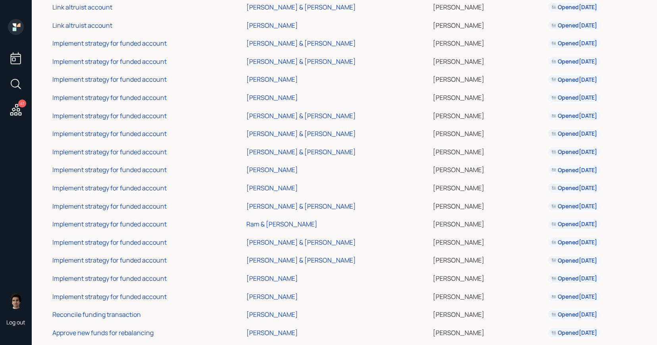
scroll to position [488, 0]
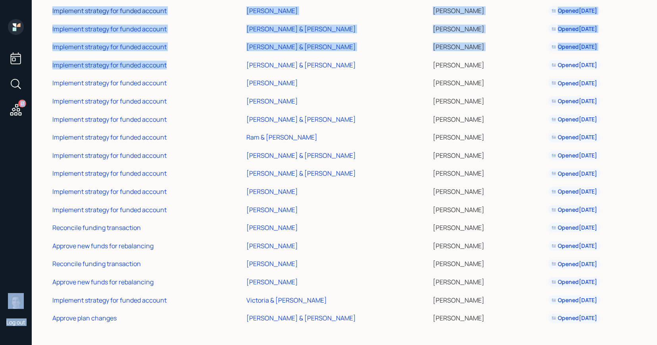
drag, startPoint x: 18, startPoint y: 26, endPoint x: 114, endPoint y: 12, distance: 96.9
click at [239, 61] on div "41 Log out Tasks Name Household Harrison Schaefer Open Link altruist account Ke…" at bounding box center [328, 172] width 657 height 345
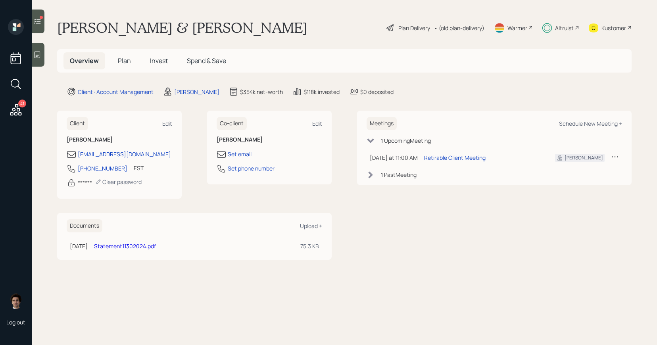
click at [132, 67] on h5 "Plan" at bounding box center [124, 60] width 26 height 17
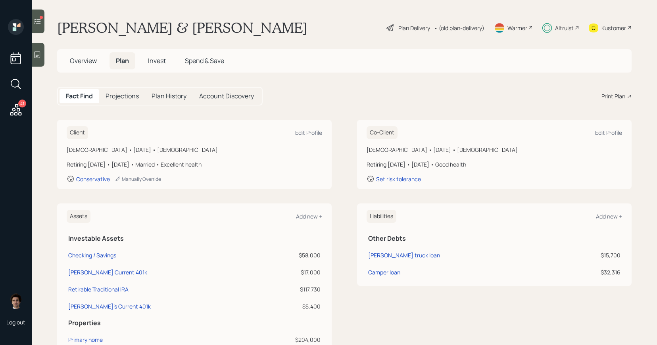
click at [409, 27] on div "Plan Delivery" at bounding box center [414, 28] width 32 height 8
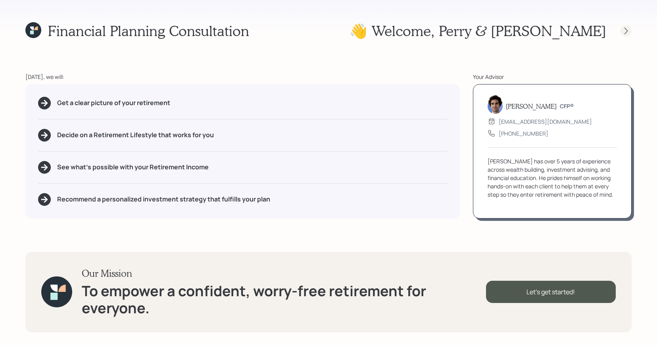
click at [626, 26] on div at bounding box center [625, 30] width 11 height 11
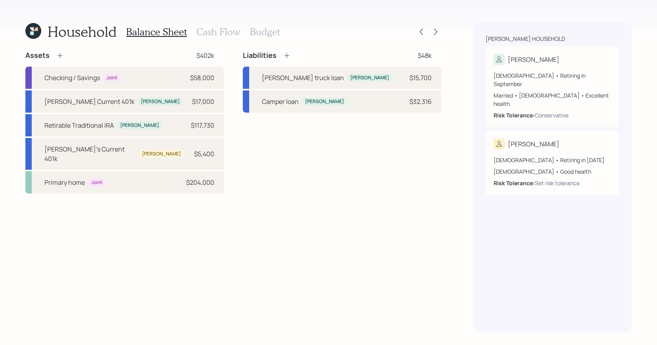
click at [440, 35] on div at bounding box center [428, 31] width 25 height 11
click at [436, 35] on icon at bounding box center [436, 32] width 8 height 8
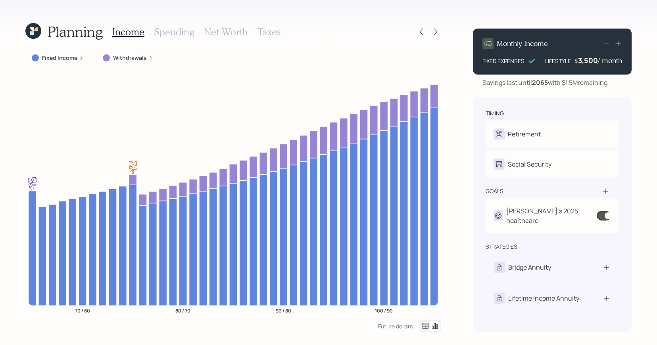
click at [37, 36] on icon at bounding box center [33, 31] width 16 height 16
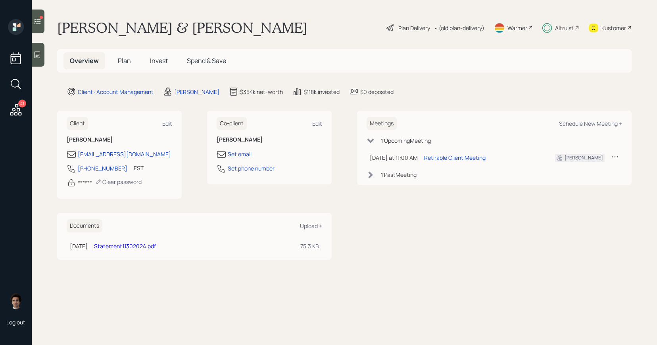
click at [7, 116] on div "41" at bounding box center [15, 69] width 19 height 100
click at [10, 115] on icon at bounding box center [16, 110] width 14 height 14
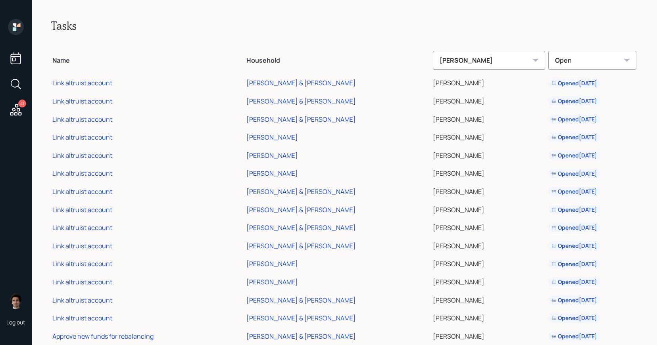
scroll to position [488, 0]
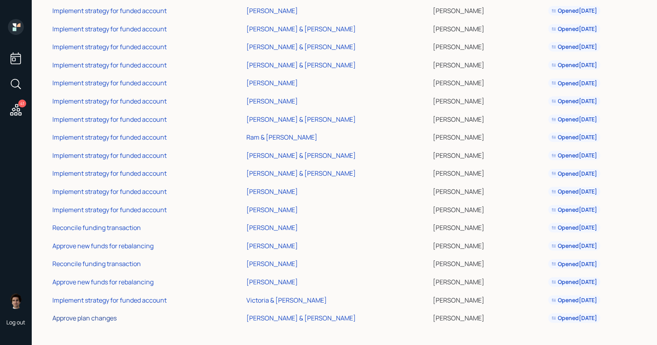
click at [86, 315] on div "Approve plan changes" at bounding box center [84, 318] width 64 height 9
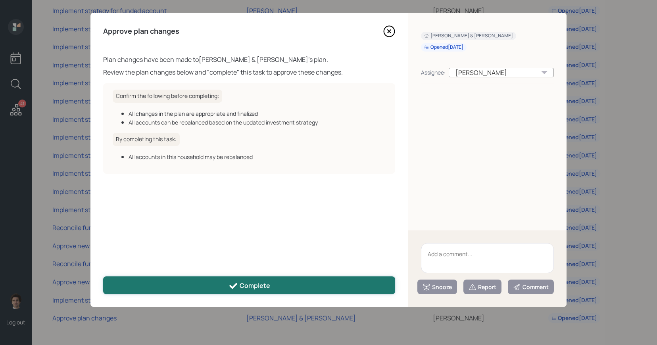
click at [232, 279] on button "Complete" at bounding box center [249, 285] width 292 height 18
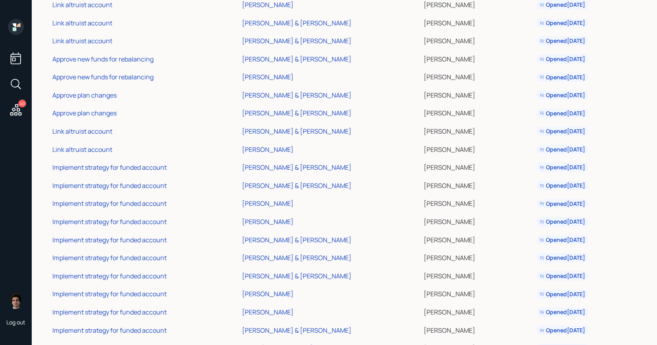
scroll to position [0, 0]
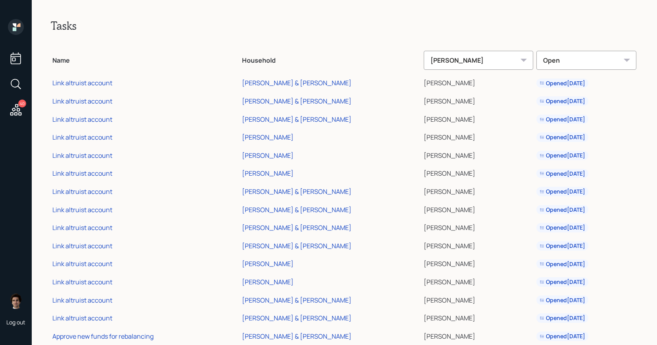
click at [17, 82] on icon at bounding box center [16, 84] width 14 height 14
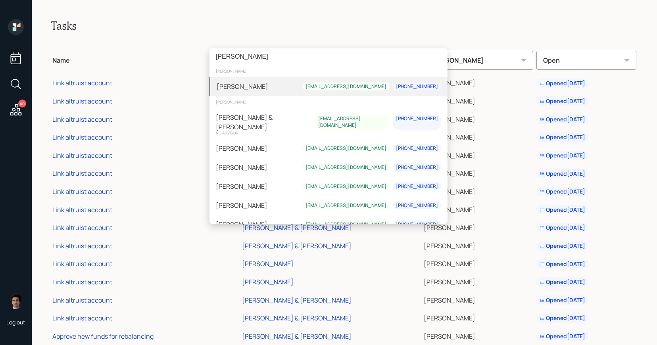
type input "kenneth be"
click at [255, 89] on div "Kenneth Bergman" at bounding box center [243, 87] width 52 height 10
